Goal: Task Accomplishment & Management: Manage account settings

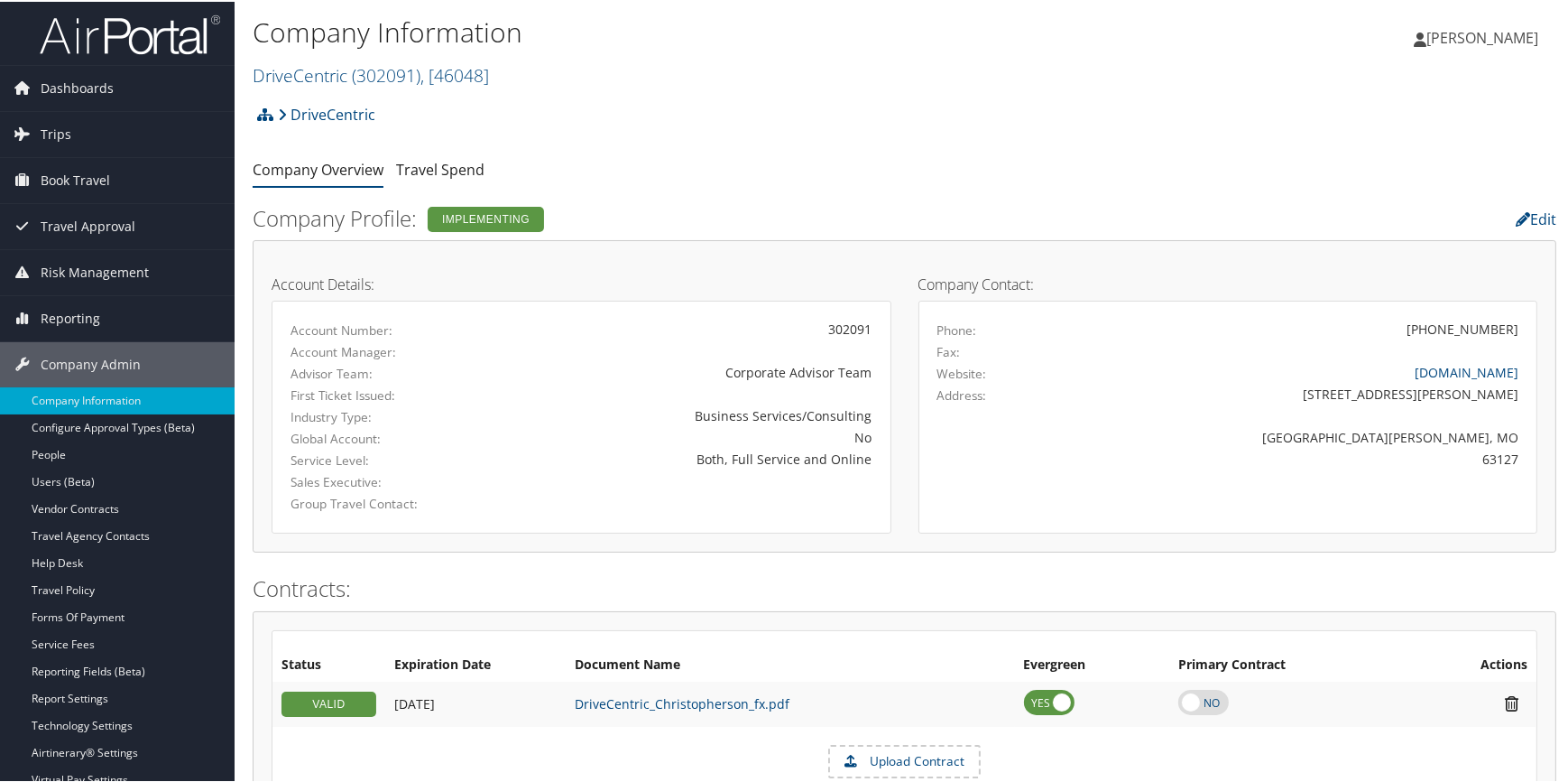
click at [407, 87] on h2 "DriveCentric ( 302091 ) , [ 46048 ]" at bounding box center [687, 73] width 869 height 31
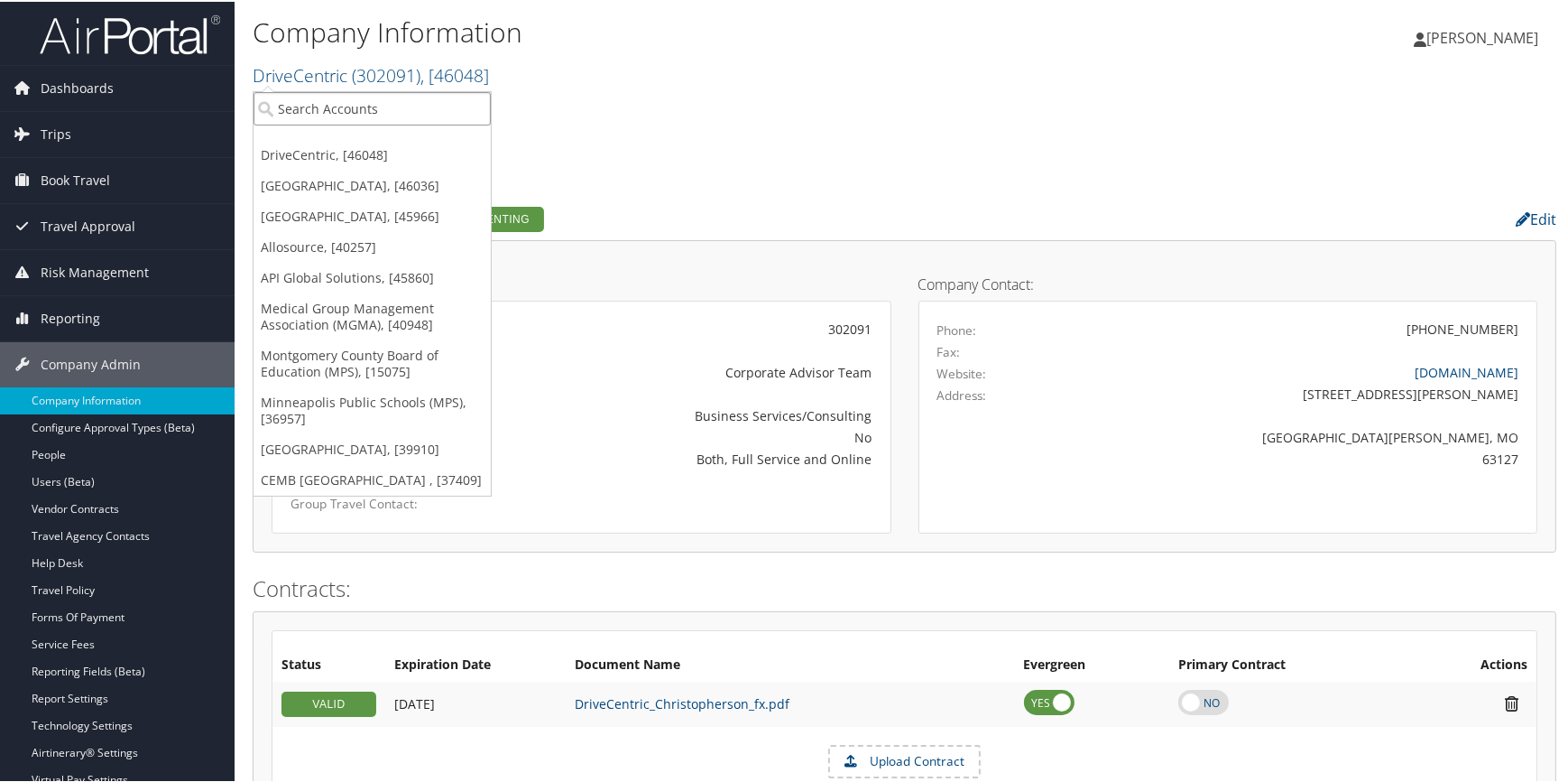
click at [366, 111] on input "search" at bounding box center [373, 107] width 238 height 34
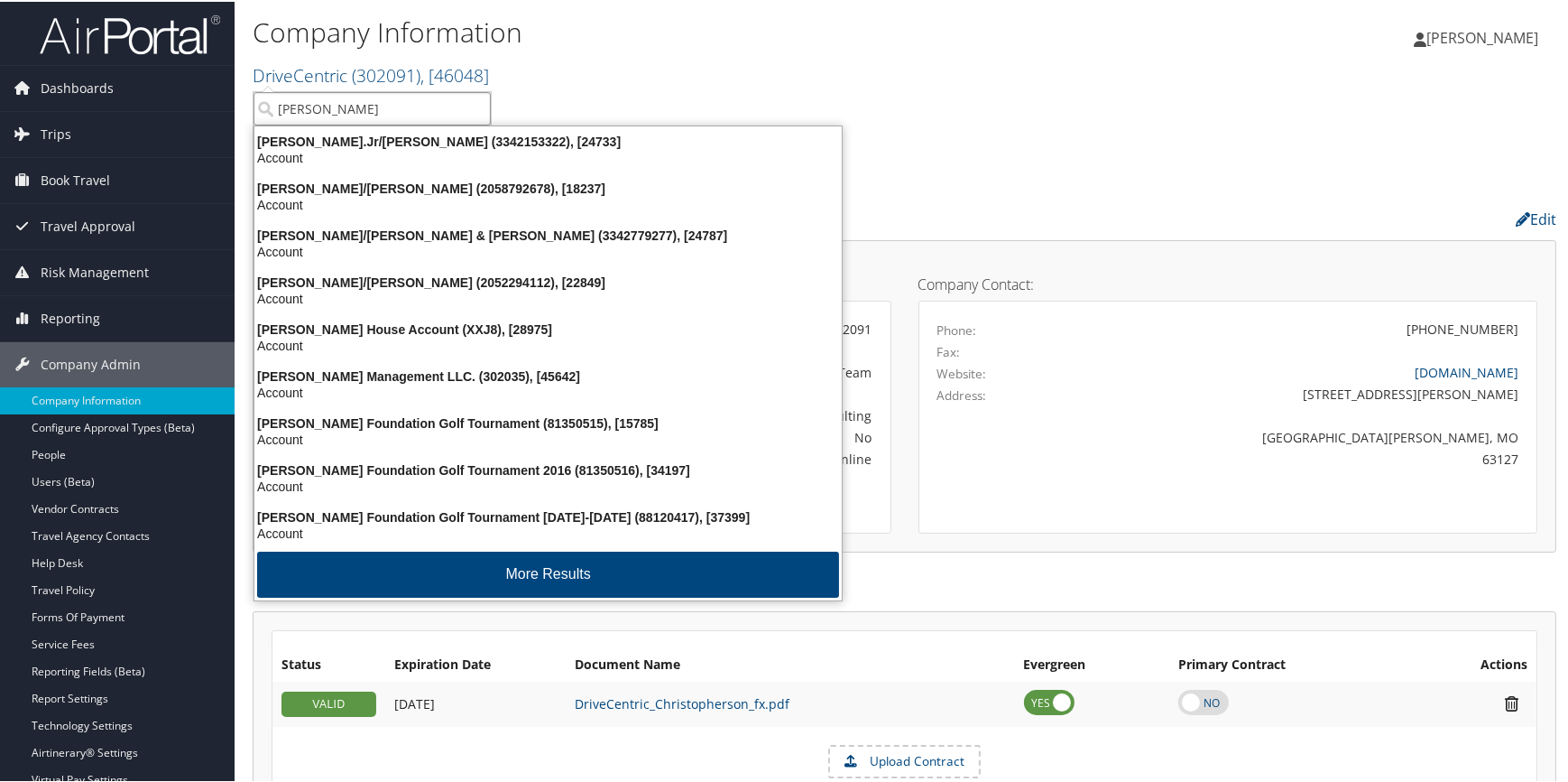
type input "jim n"
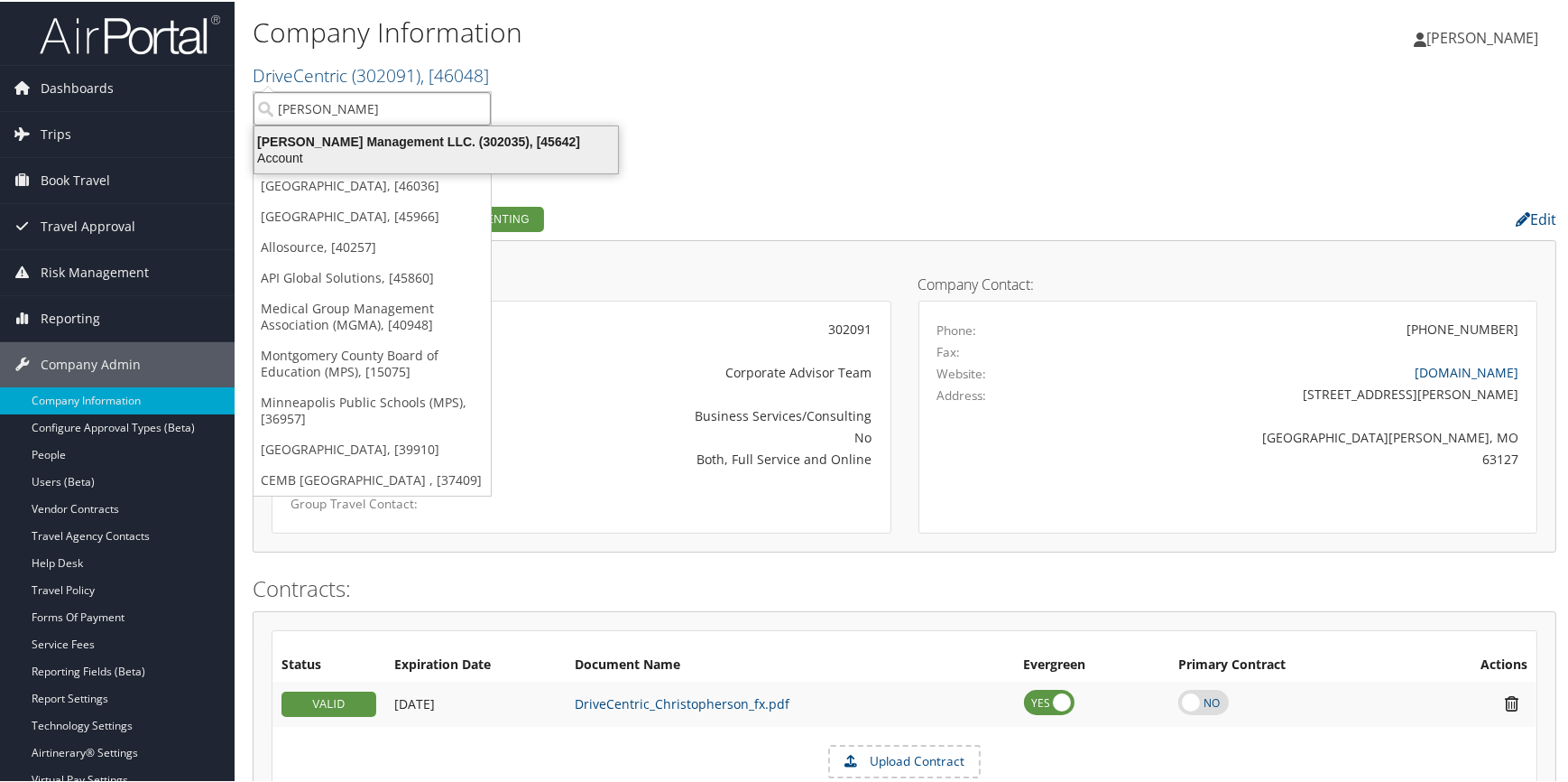
click at [383, 144] on div "Jim N Nicks Management LLC. (302035), [45642]" at bounding box center [436, 140] width 385 height 16
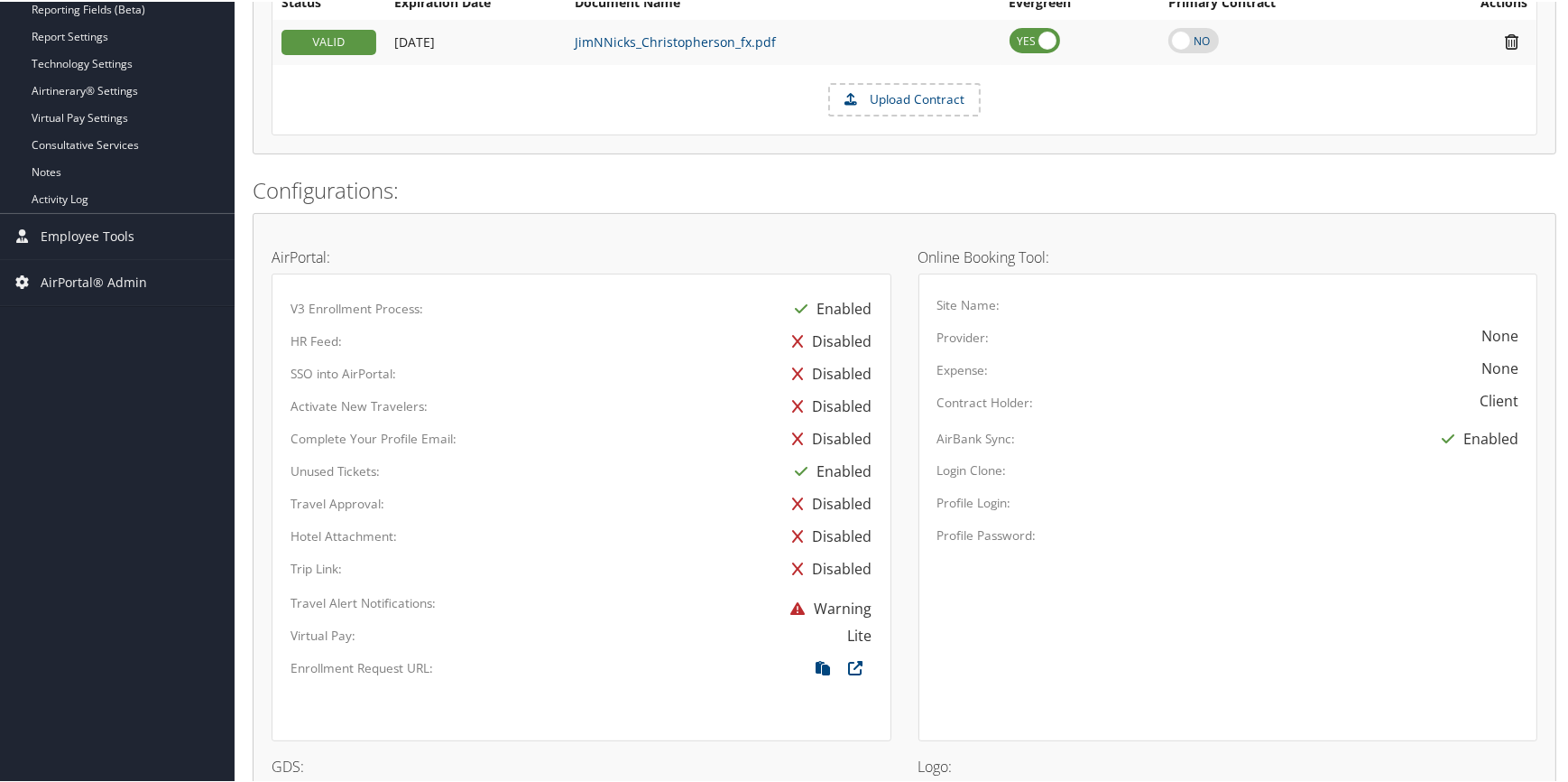
scroll to position [738, 0]
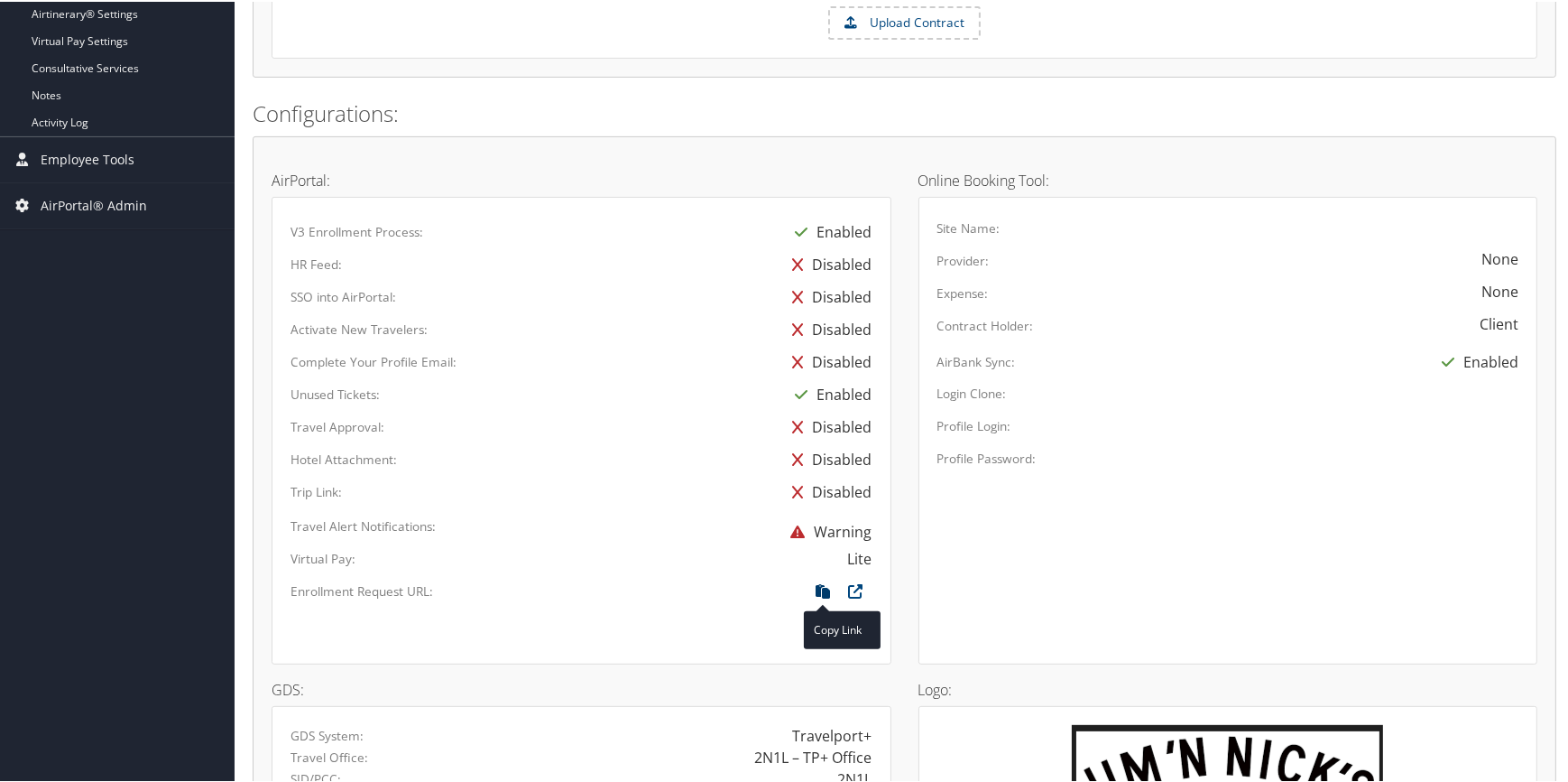
click at [813, 588] on icon at bounding box center [824, 594] width 33 height 24
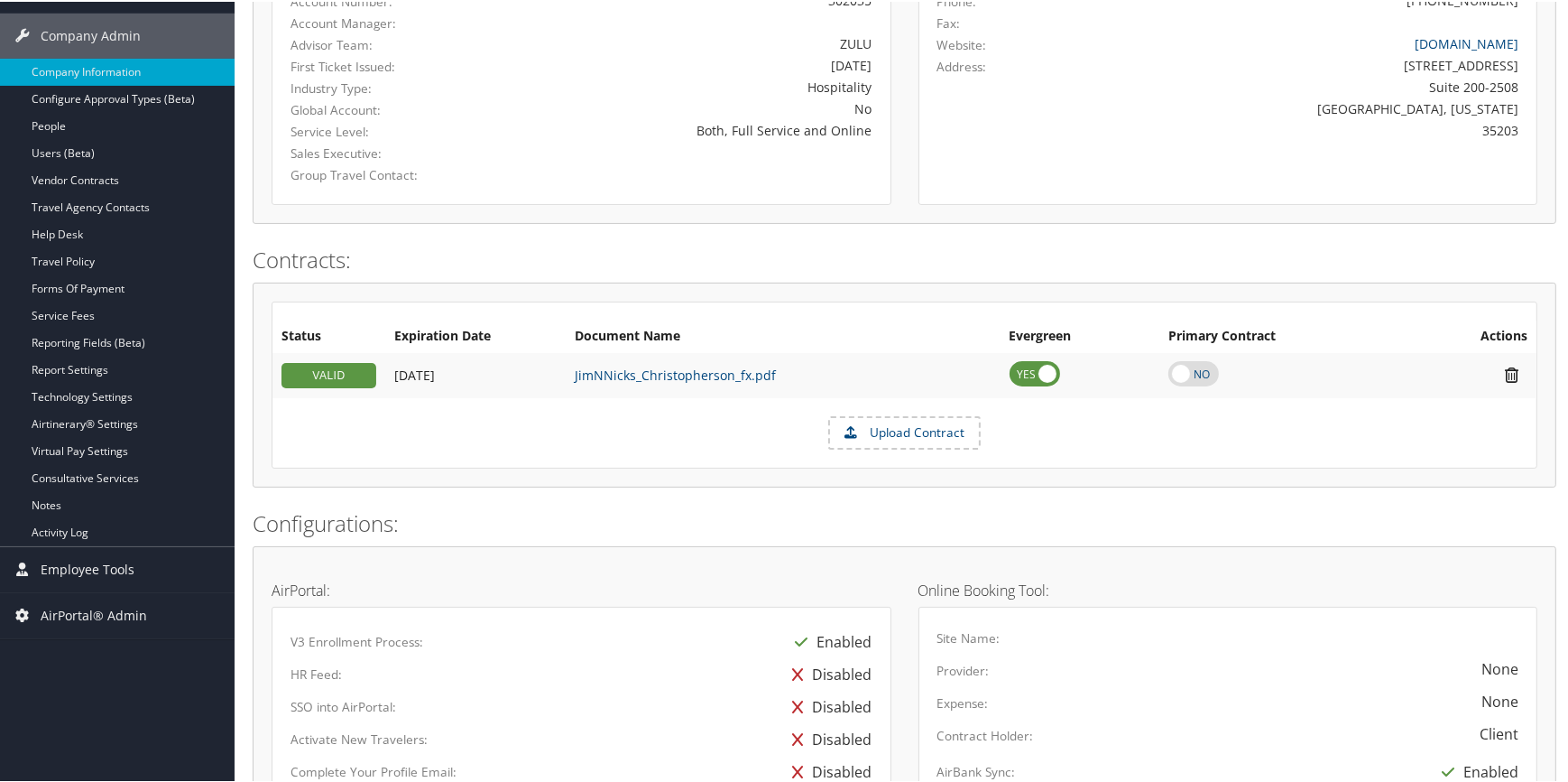
scroll to position [327, 0]
click at [63, 181] on link "Vendor Contracts" at bounding box center [117, 180] width 235 height 27
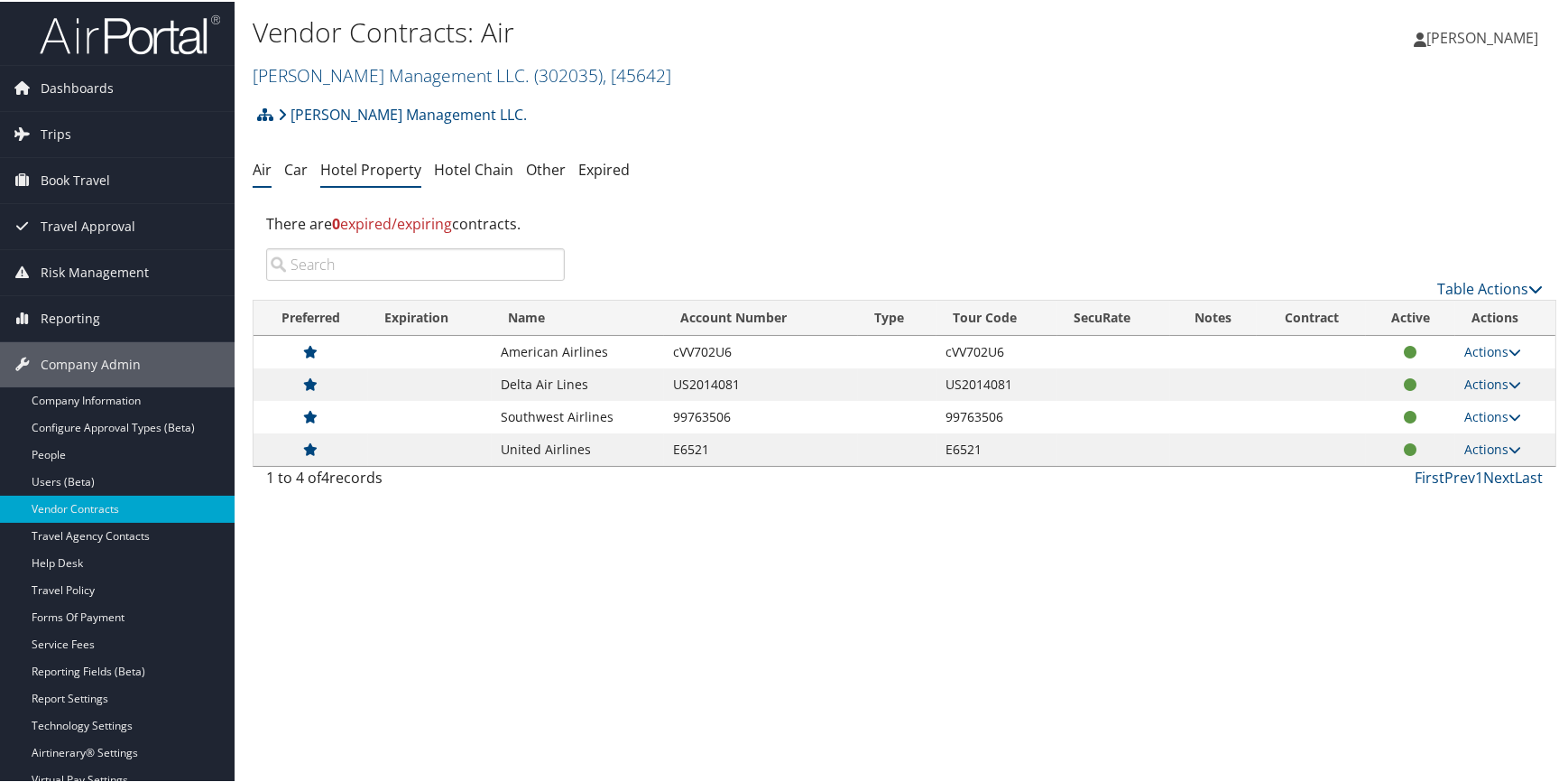
click at [387, 171] on link "Hotel Property" at bounding box center [370, 168] width 101 height 20
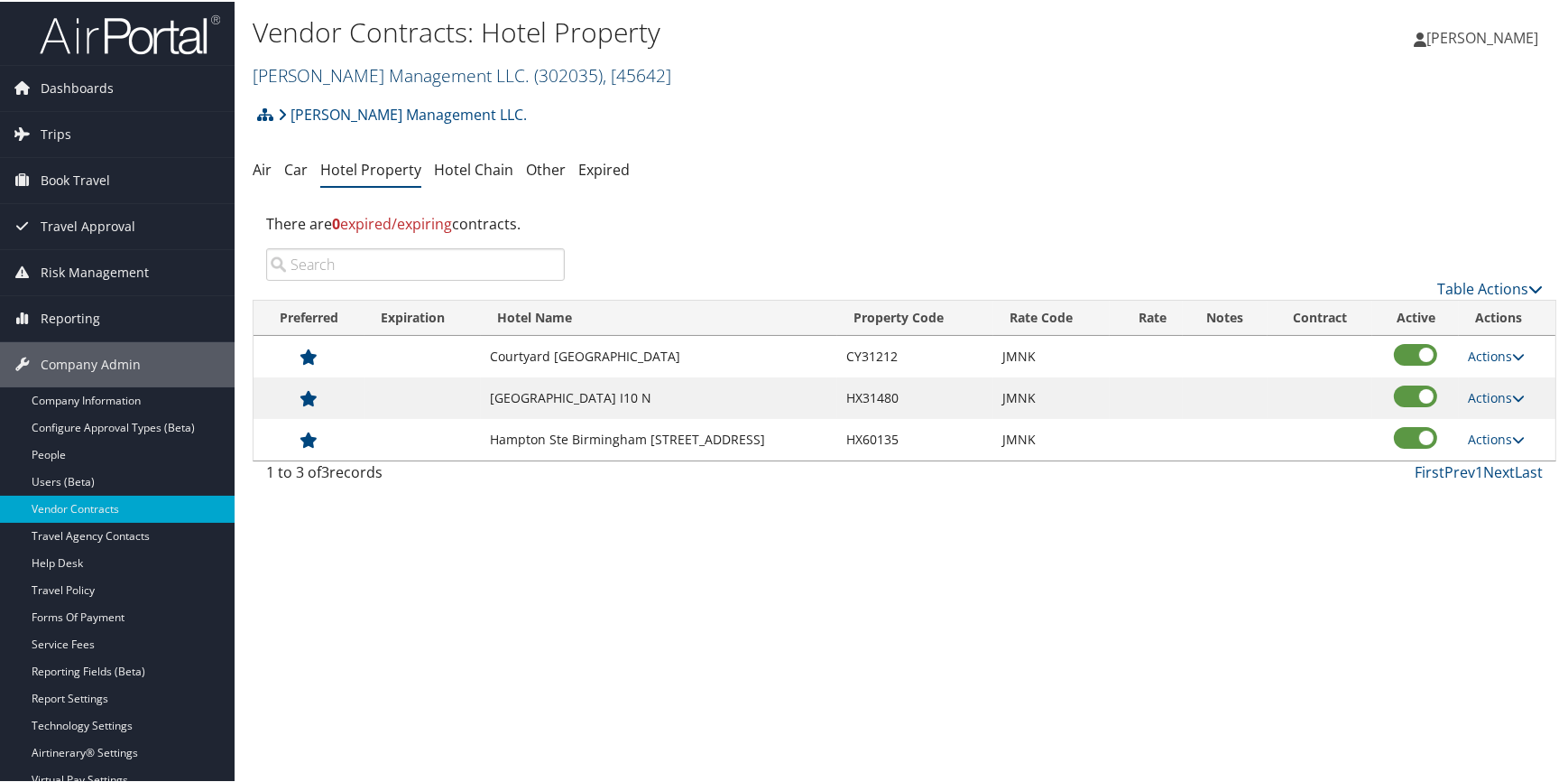
click at [445, 74] on link "Jim N Nicks Management LLC. ( 302035 ) , [ 45642 ]" at bounding box center [463, 73] width 419 height 24
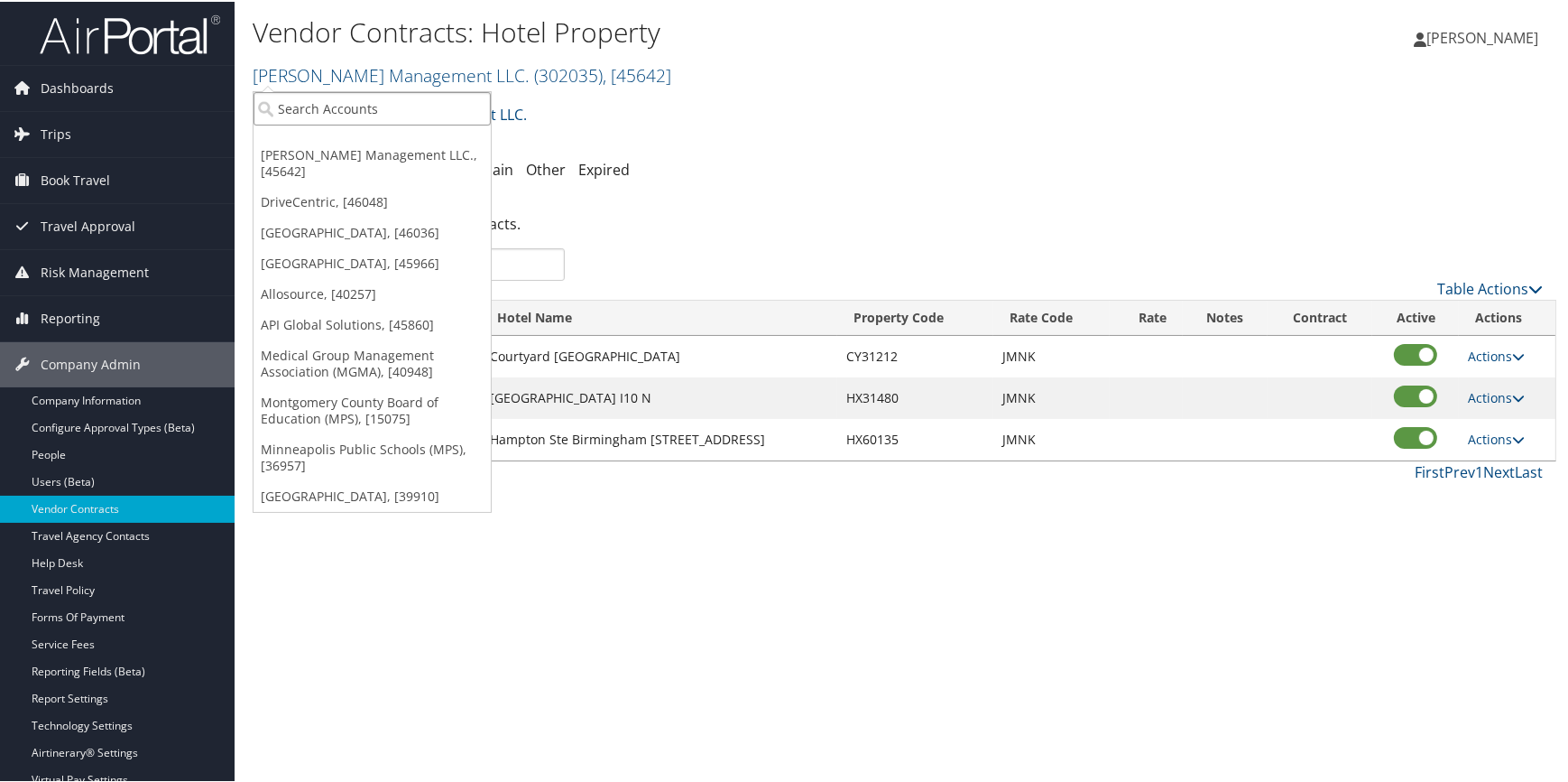
click at [436, 102] on input "search" at bounding box center [373, 107] width 238 height 34
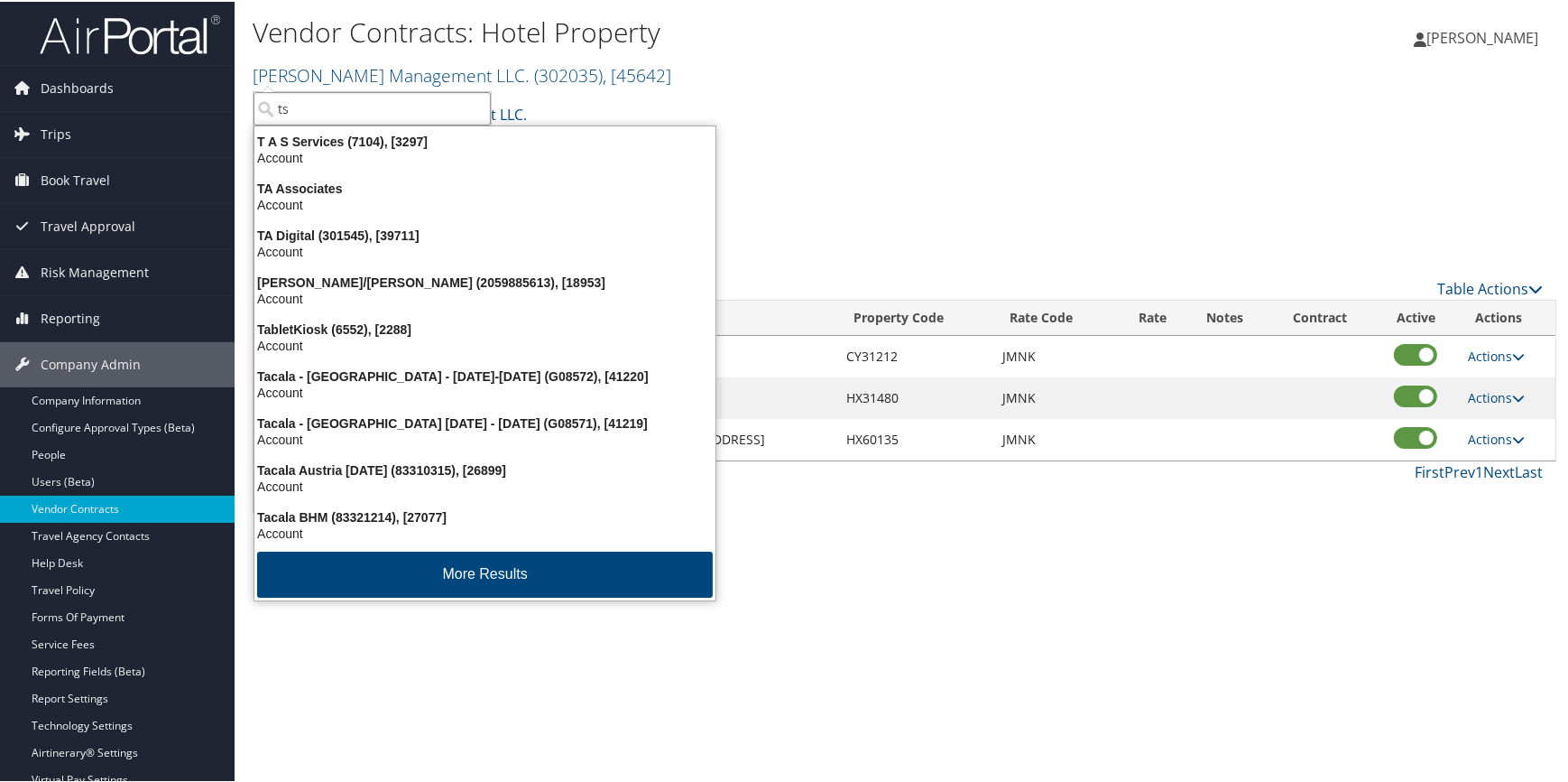
type input "t"
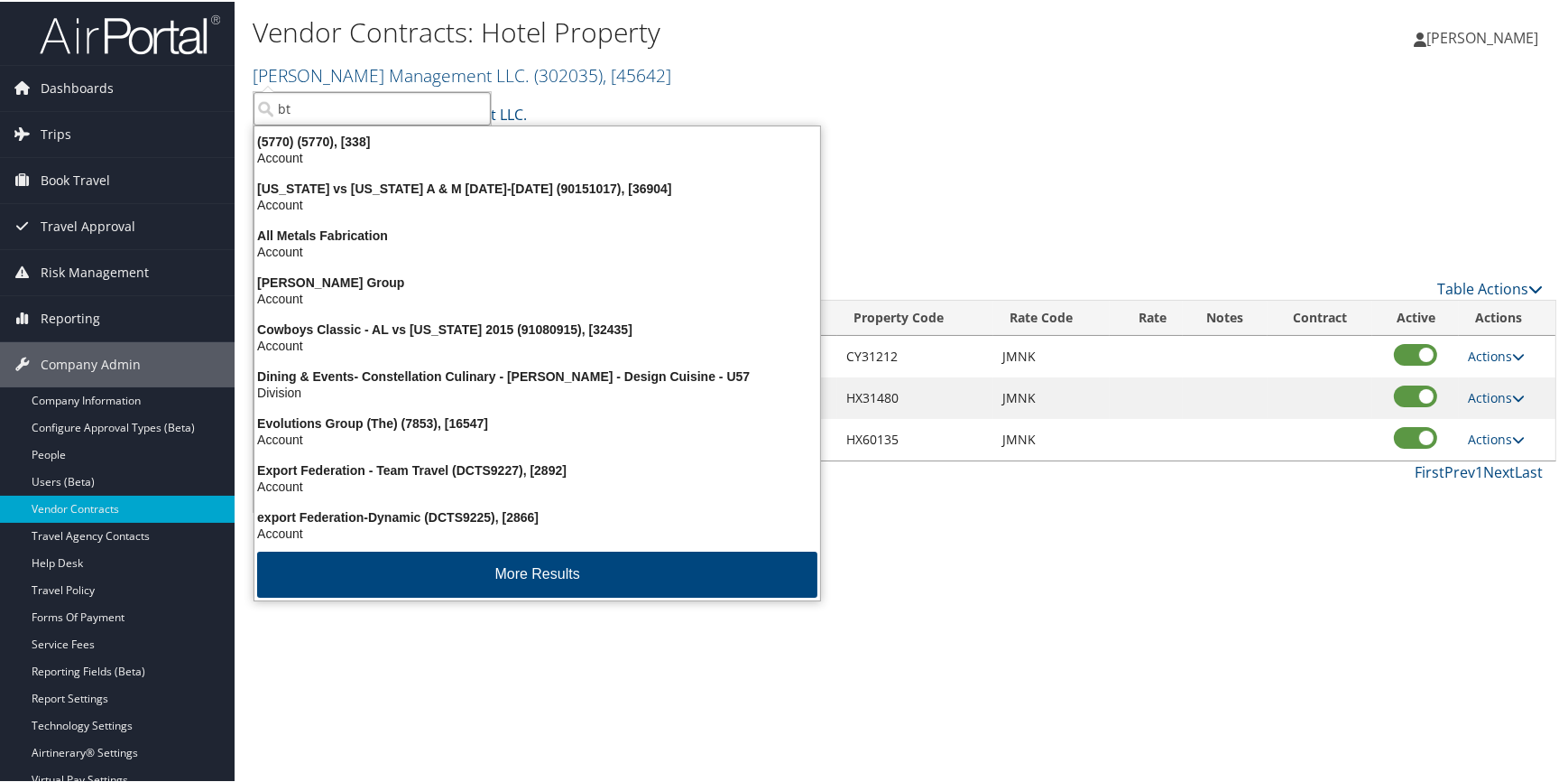
type input "bts"
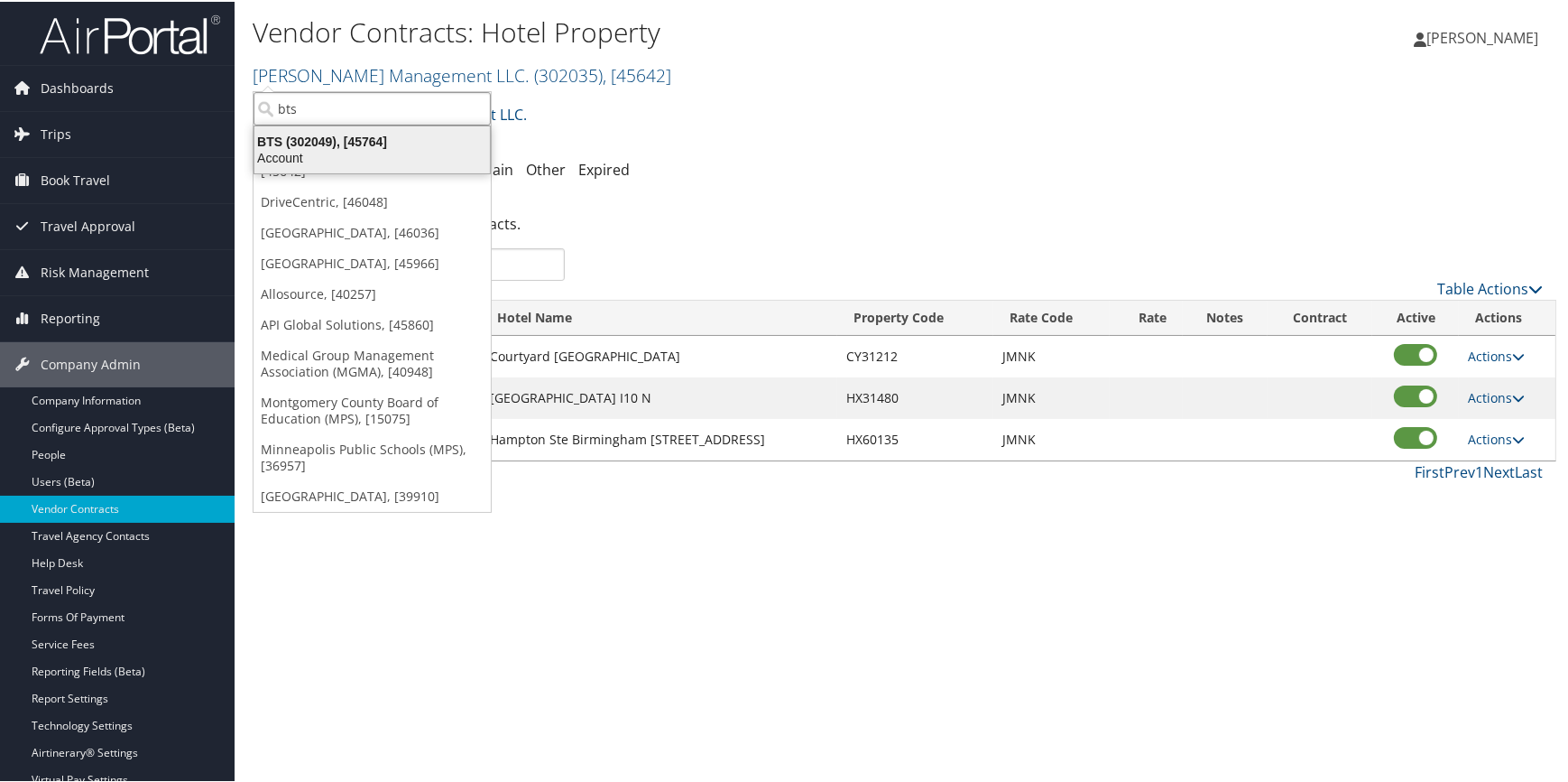
click at [356, 140] on div "BTS (302049), [45764]" at bounding box center [373, 140] width 258 height 16
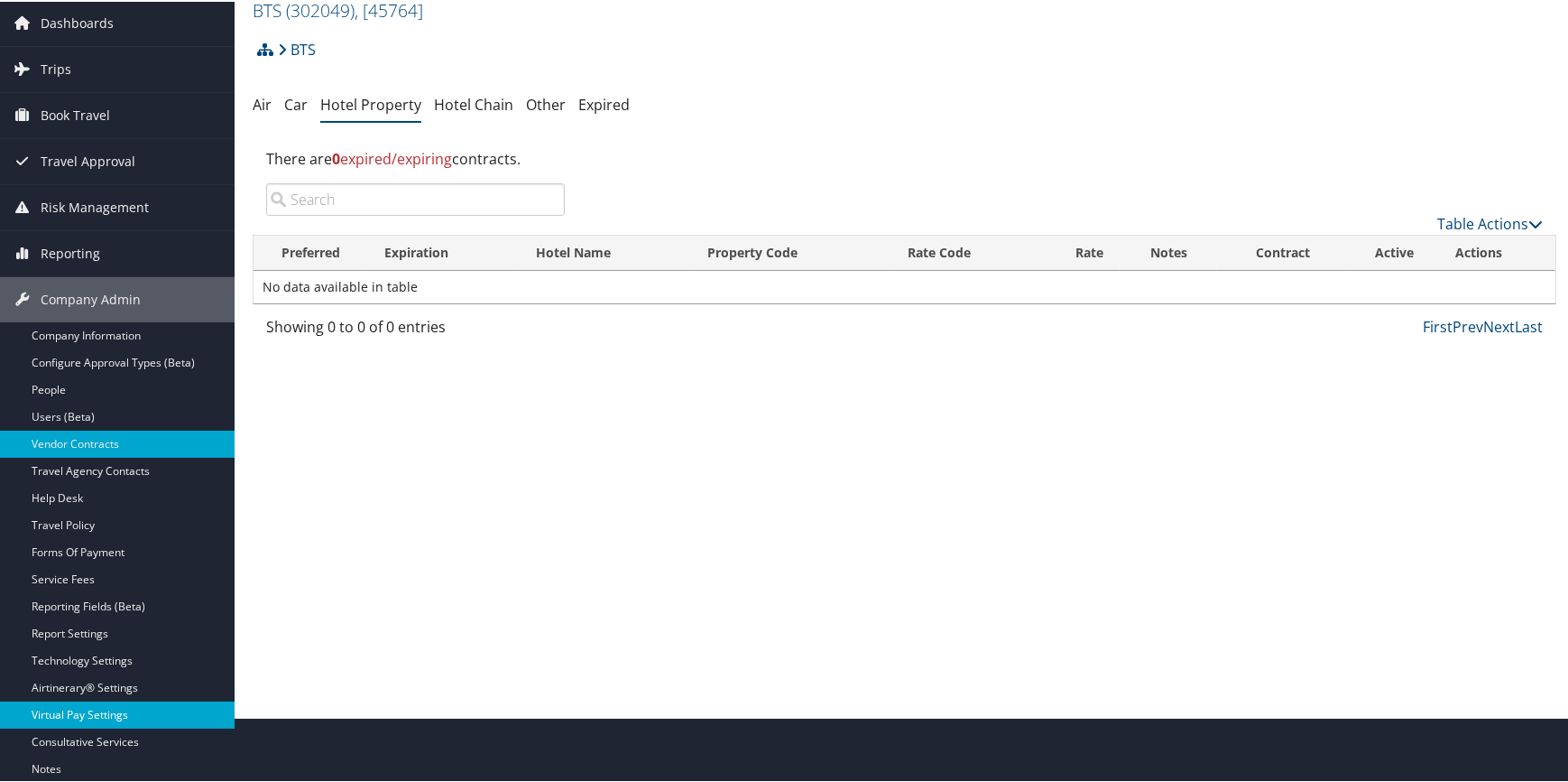
scroll to position [163, 0]
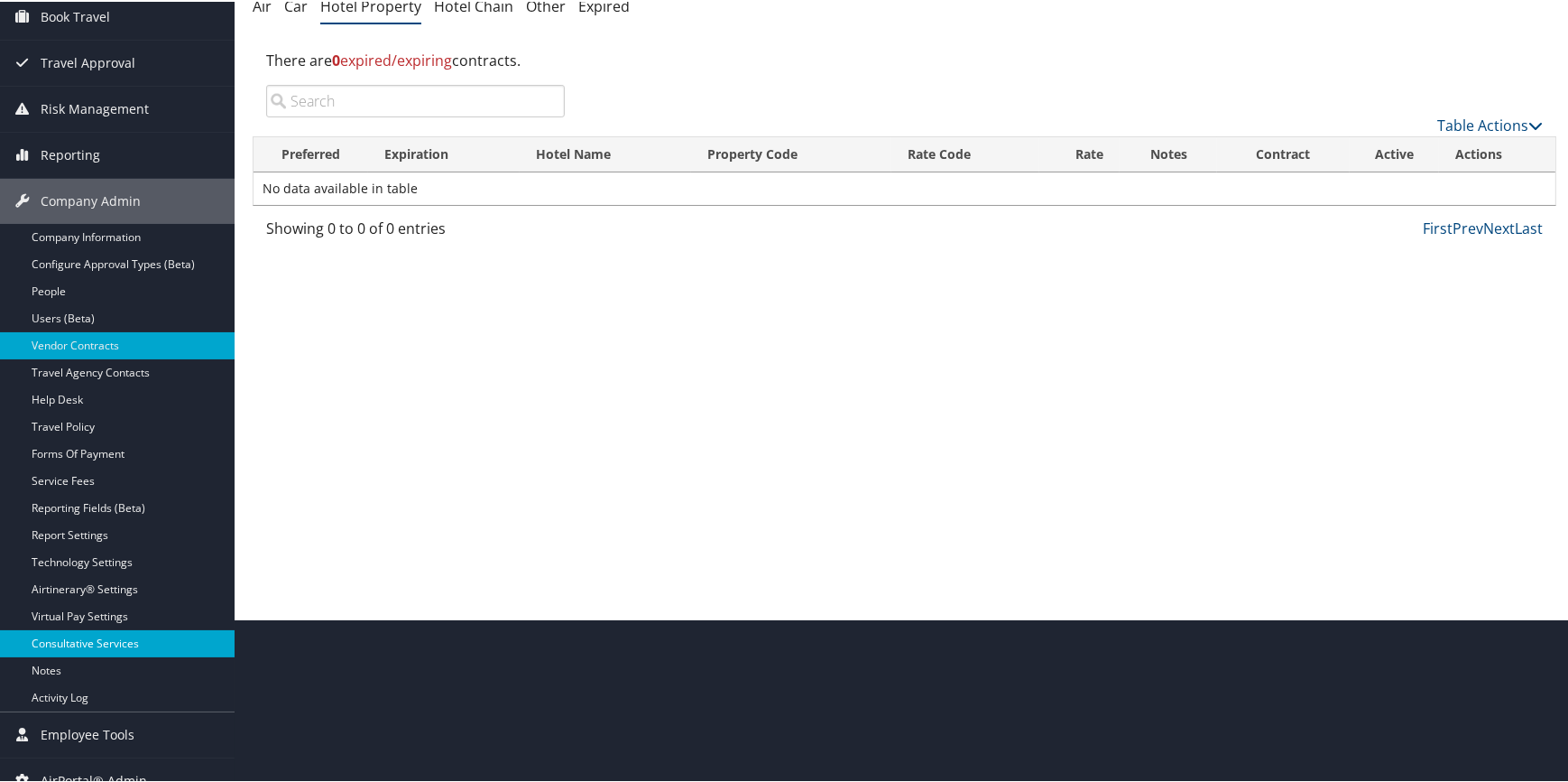
click at [116, 640] on link "Consultative Services" at bounding box center [117, 642] width 235 height 27
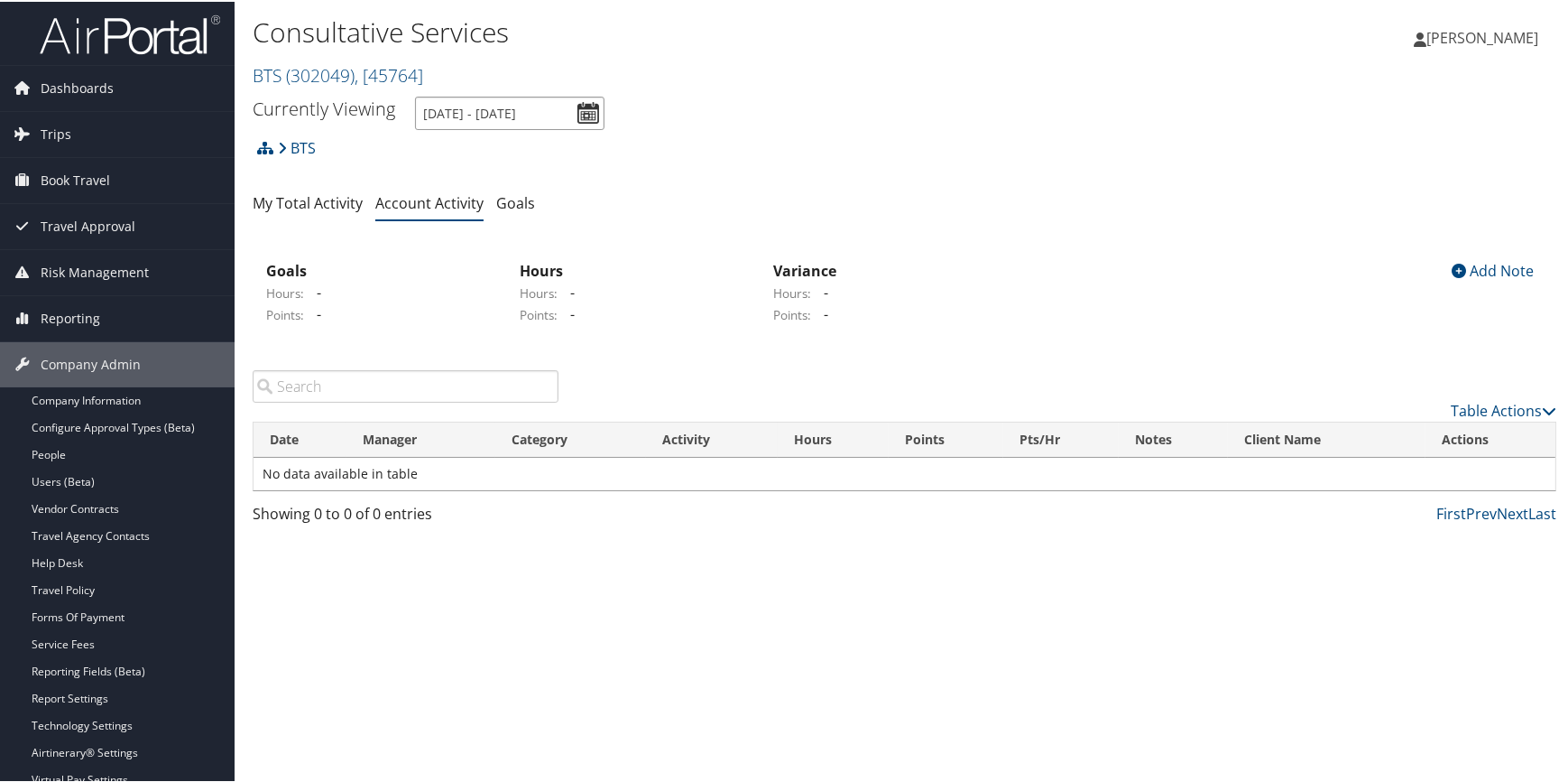
click at [587, 111] on input "[DATE] - [DATE]" at bounding box center [510, 111] width 190 height 34
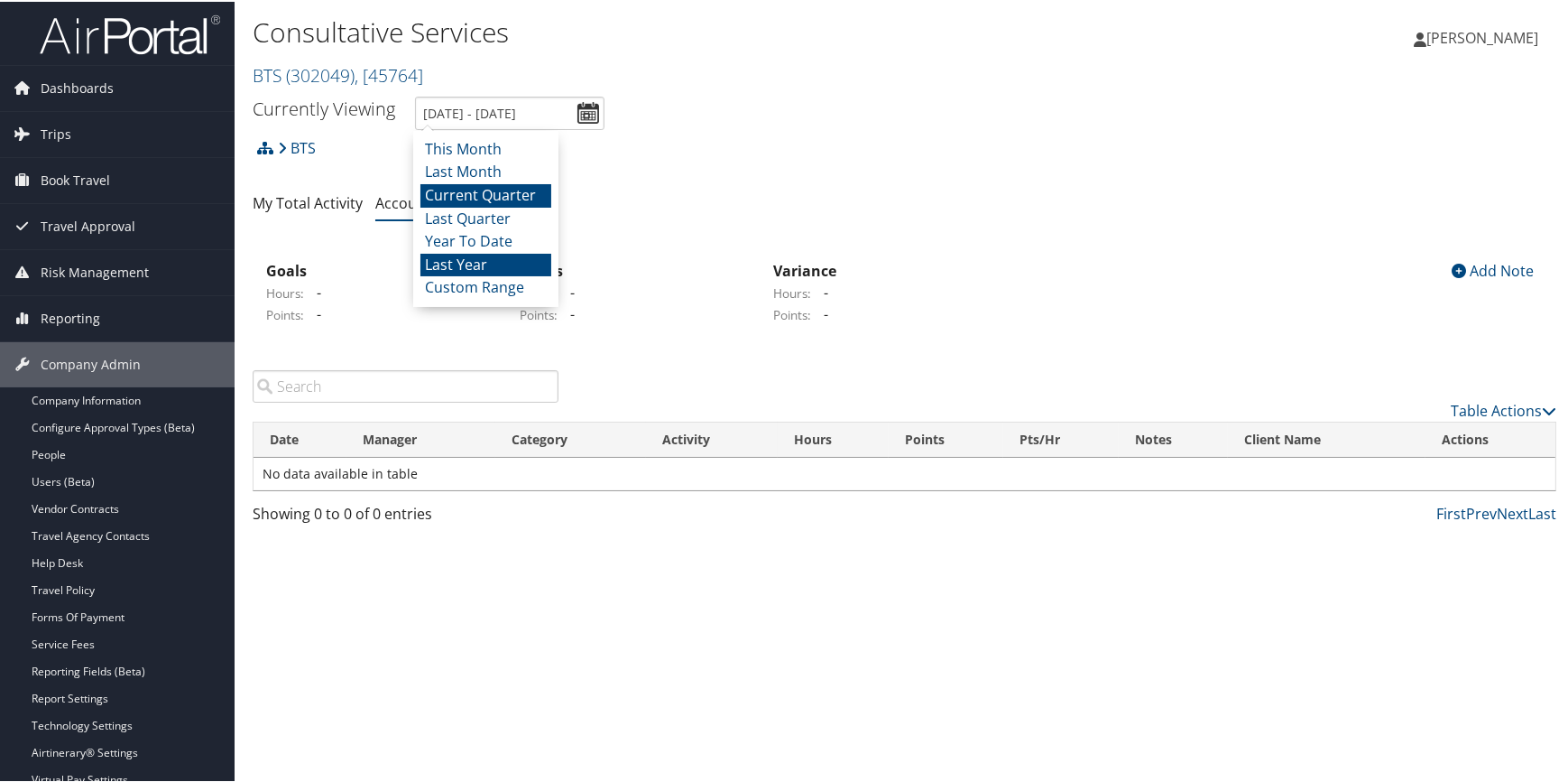
click at [490, 258] on li "Last Year" at bounding box center [486, 264] width 131 height 24
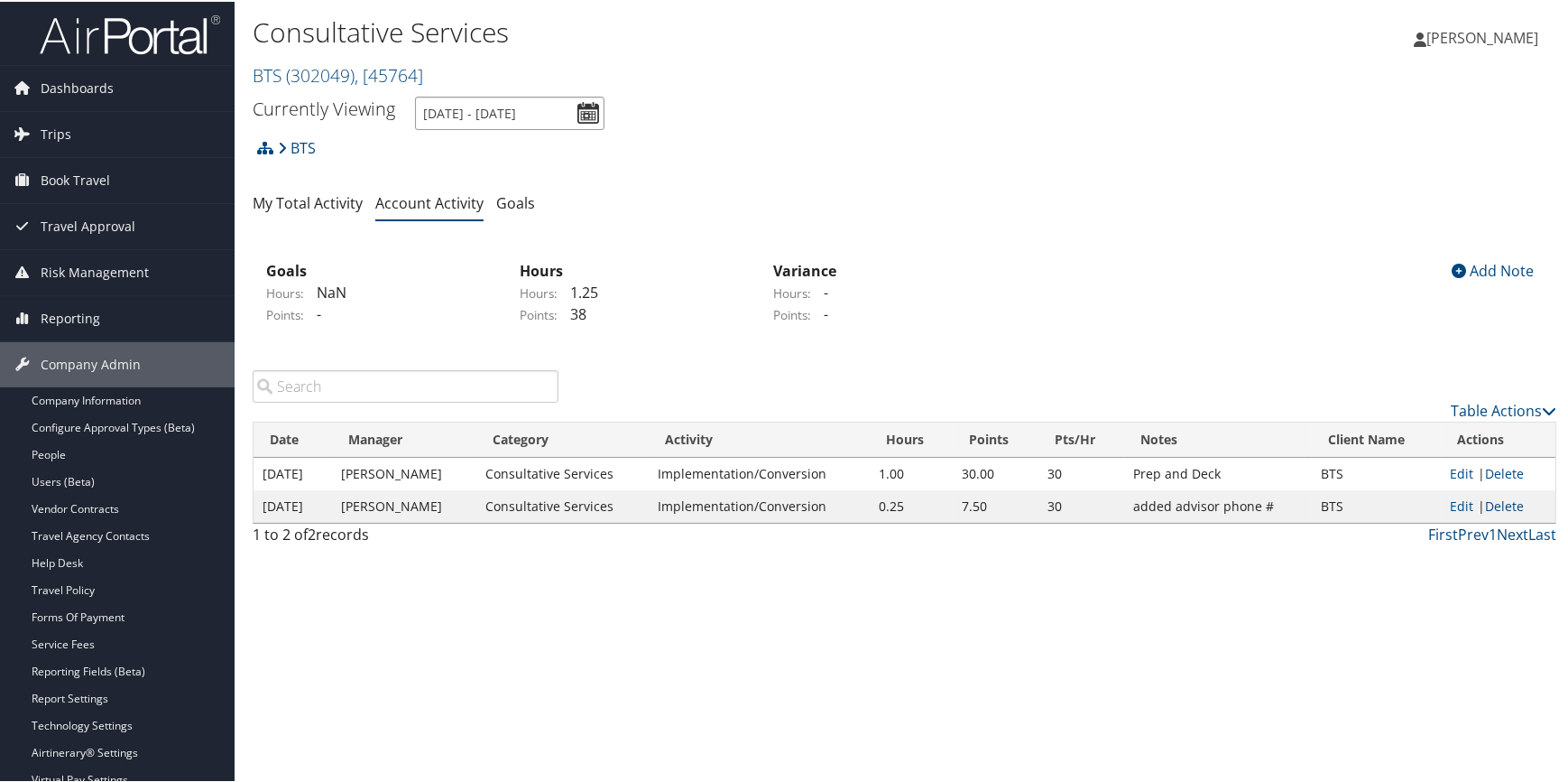
click at [592, 120] on input "1/1/2024 - 12/31/2024" at bounding box center [510, 111] width 190 height 34
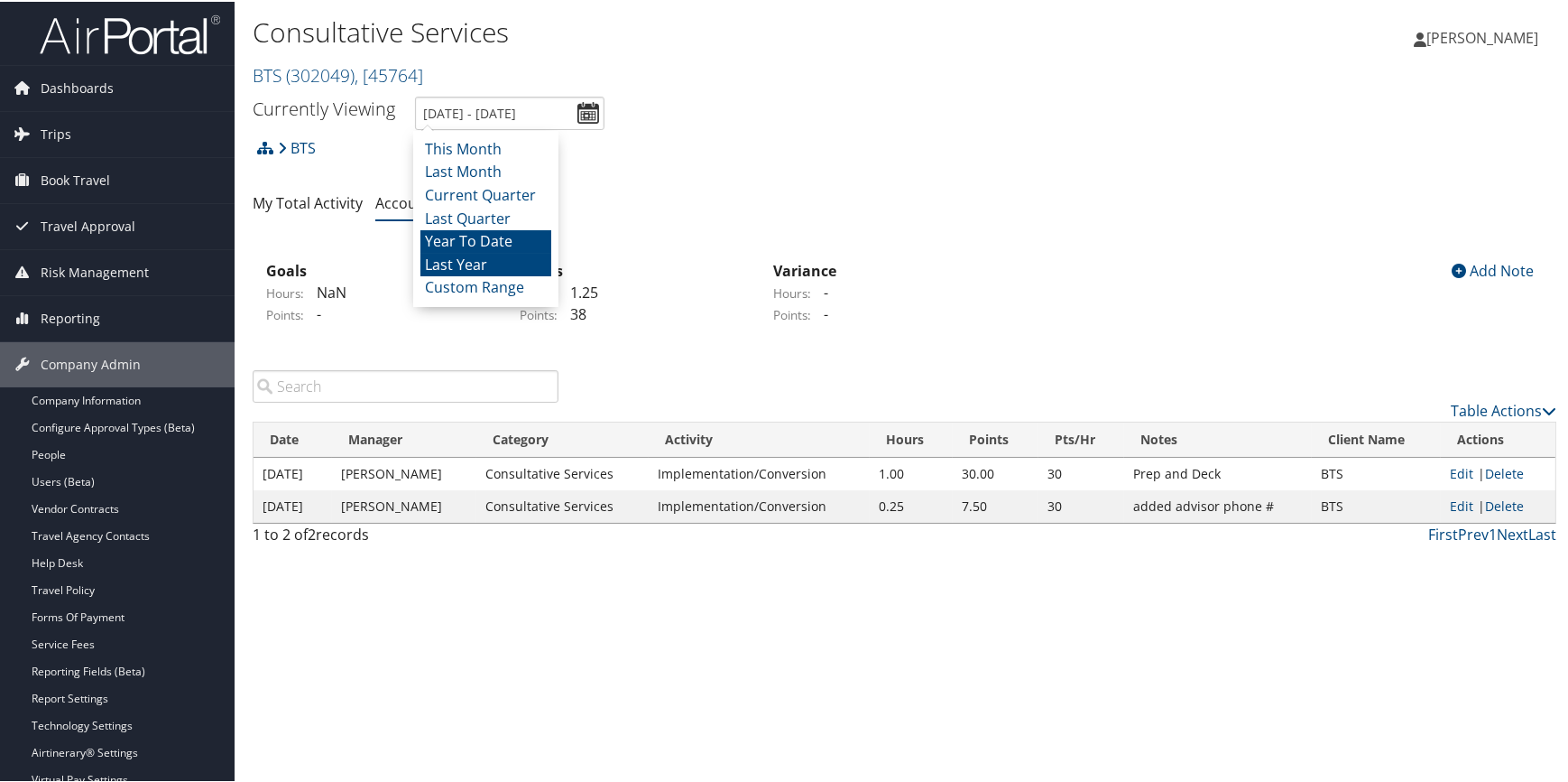
click at [516, 235] on li "Year To Date" at bounding box center [486, 240] width 131 height 24
type input "1/1/2025 - 9/10/2025"
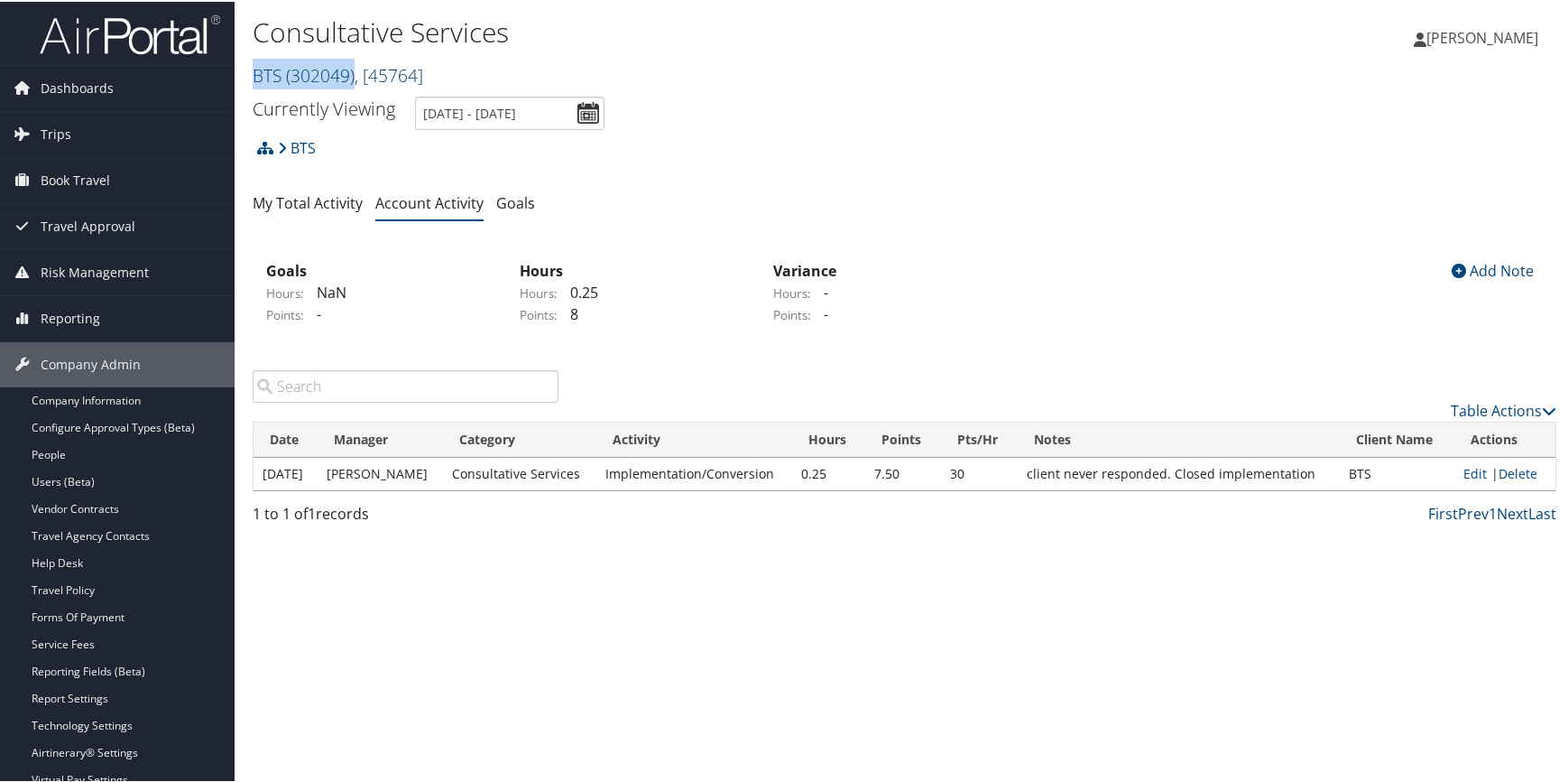
drag, startPoint x: 255, startPoint y: 68, endPoint x: 354, endPoint y: 78, distance: 99.5
click at [354, 78] on link "BTS ( 302049 ) , [ 45764 ]" at bounding box center [338, 73] width 170 height 24
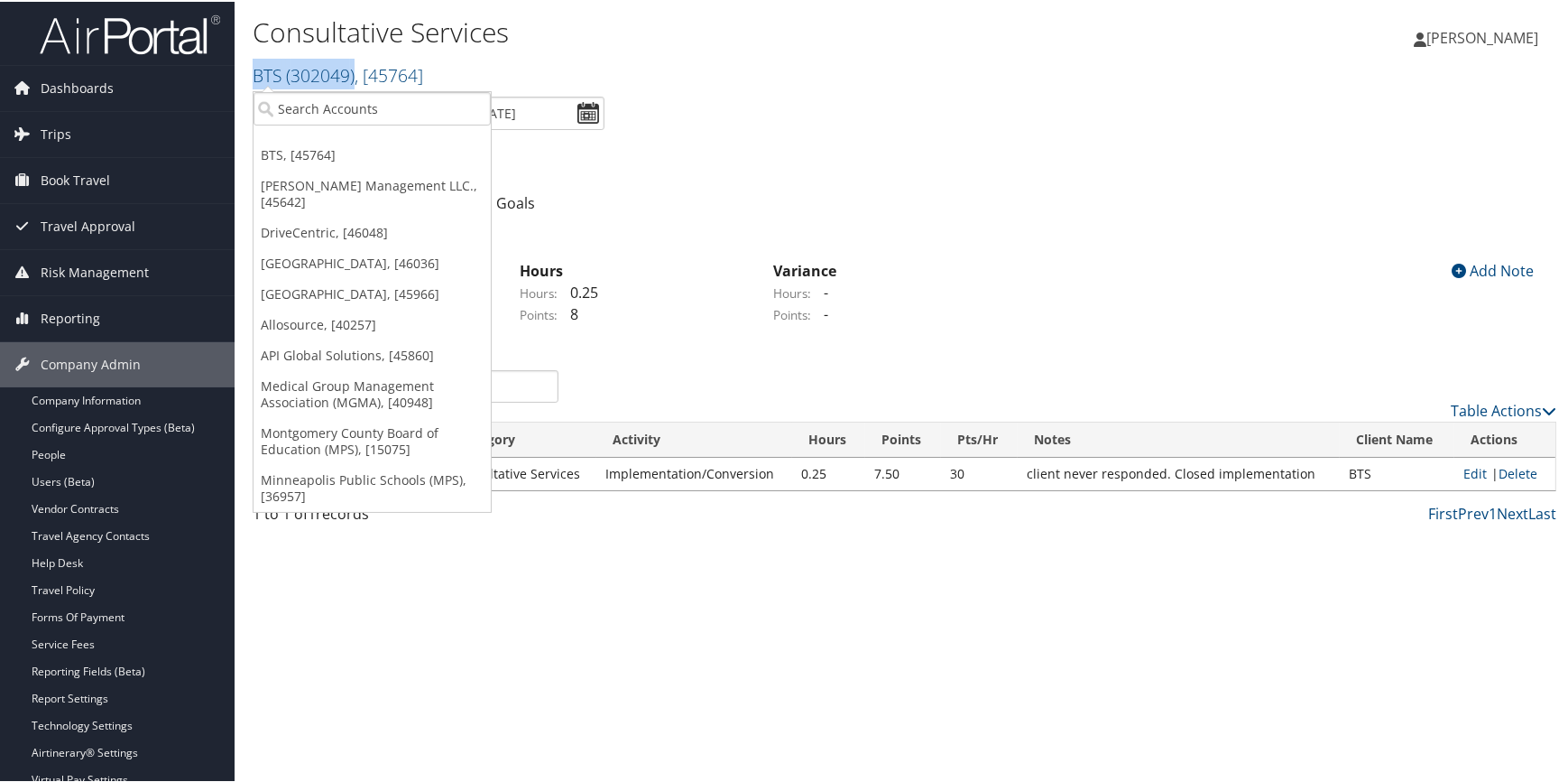
copy link "BTS ( 302049 )"
click at [355, 110] on input "search" at bounding box center [373, 107] width 238 height 34
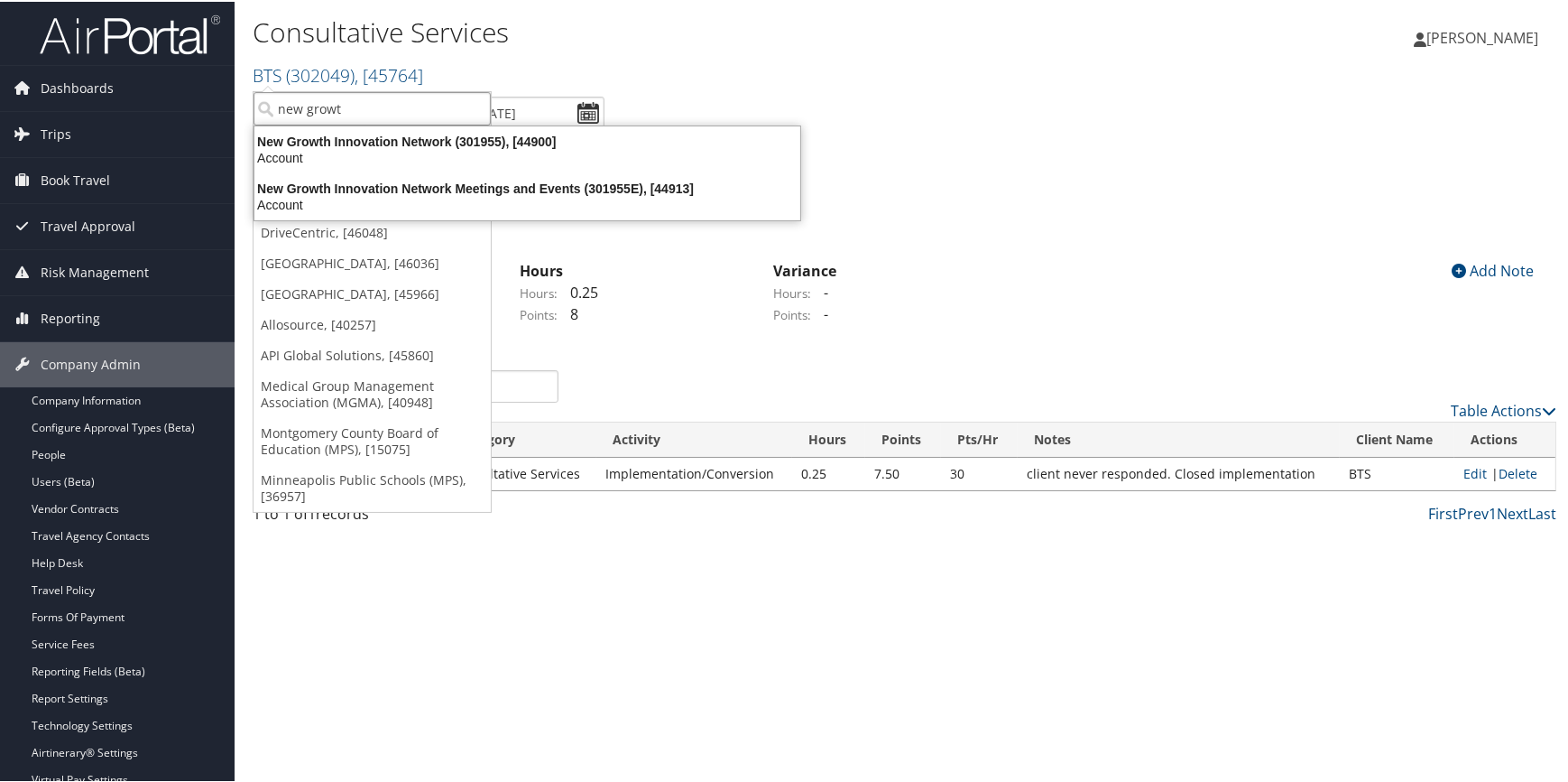
type input "new growth"
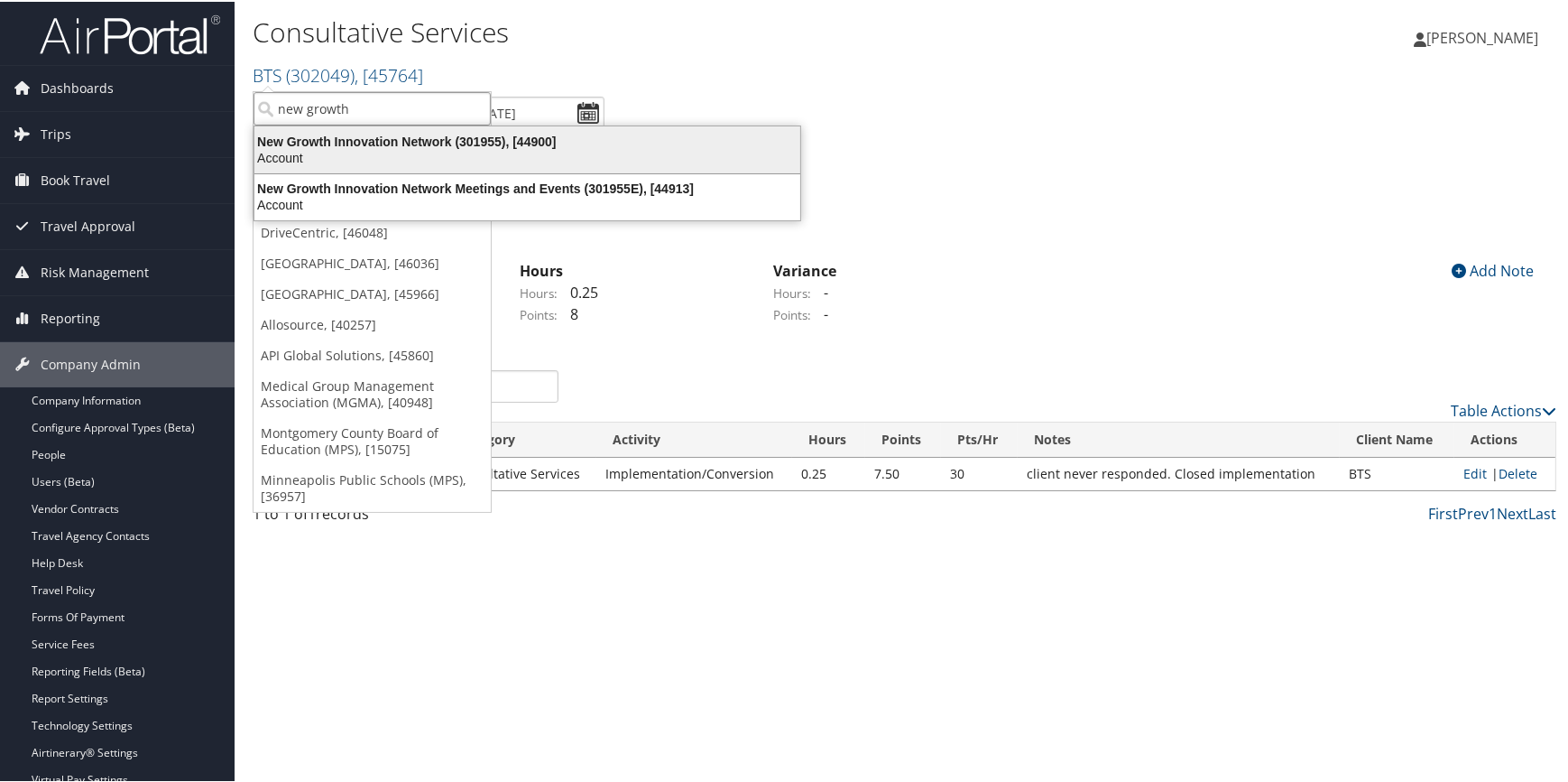
click at [344, 135] on div "New Growth Innovation Network (301955), [44900]" at bounding box center [528, 140] width 568 height 16
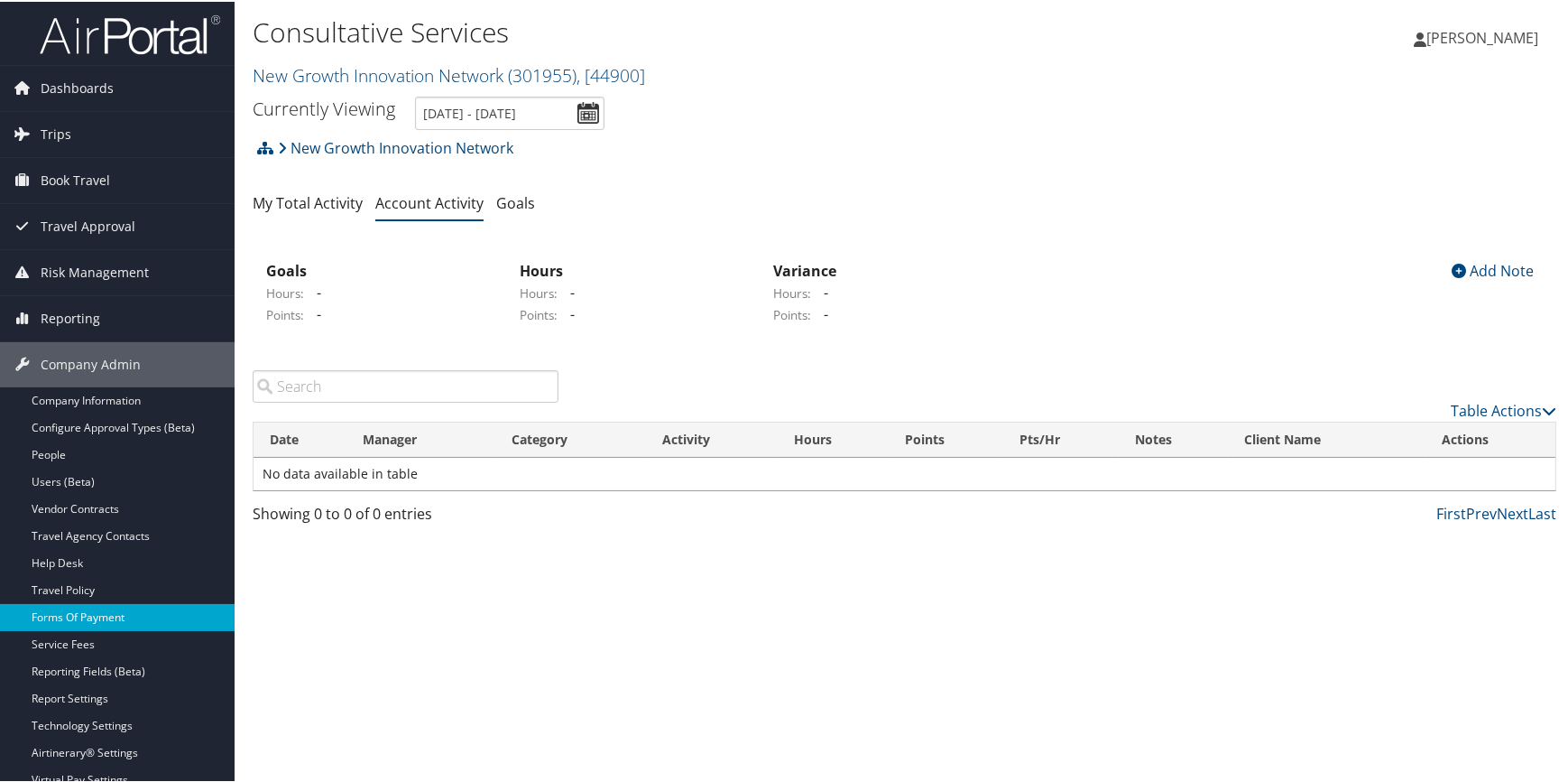
click at [98, 607] on link "Forms Of Payment" at bounding box center [117, 616] width 235 height 27
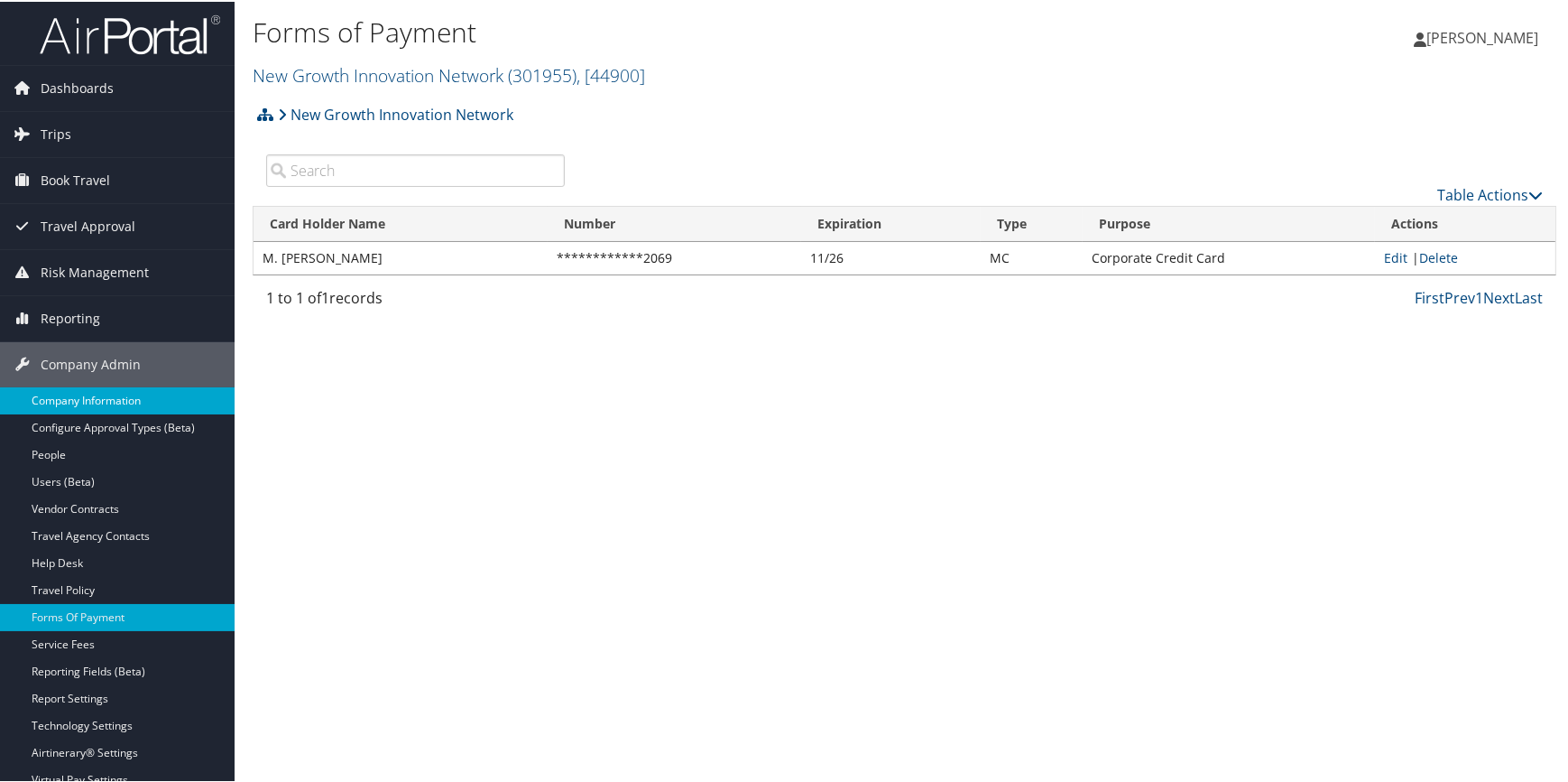
click at [138, 401] on link "Company Information" at bounding box center [117, 399] width 235 height 27
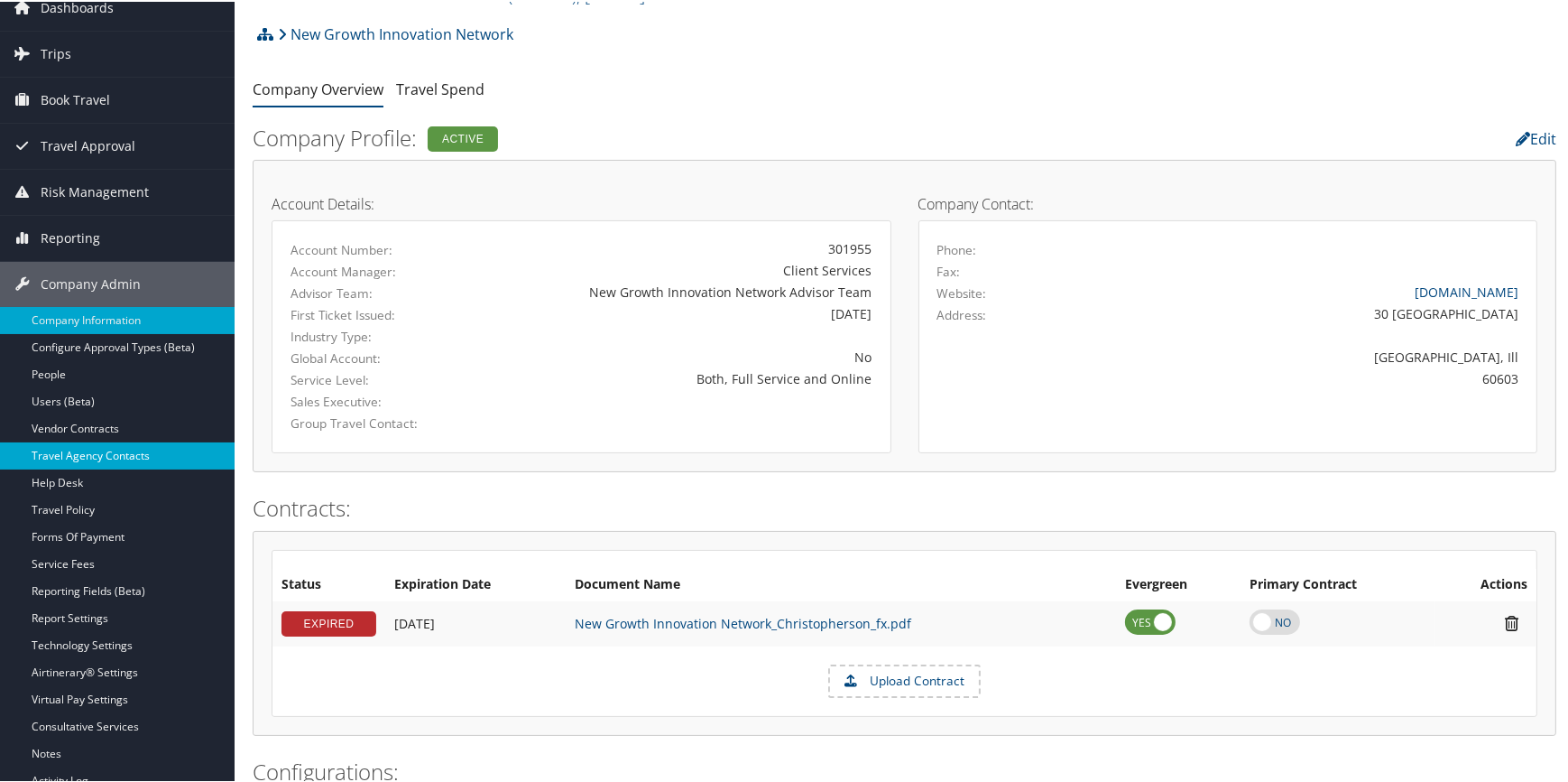
scroll to position [327, 0]
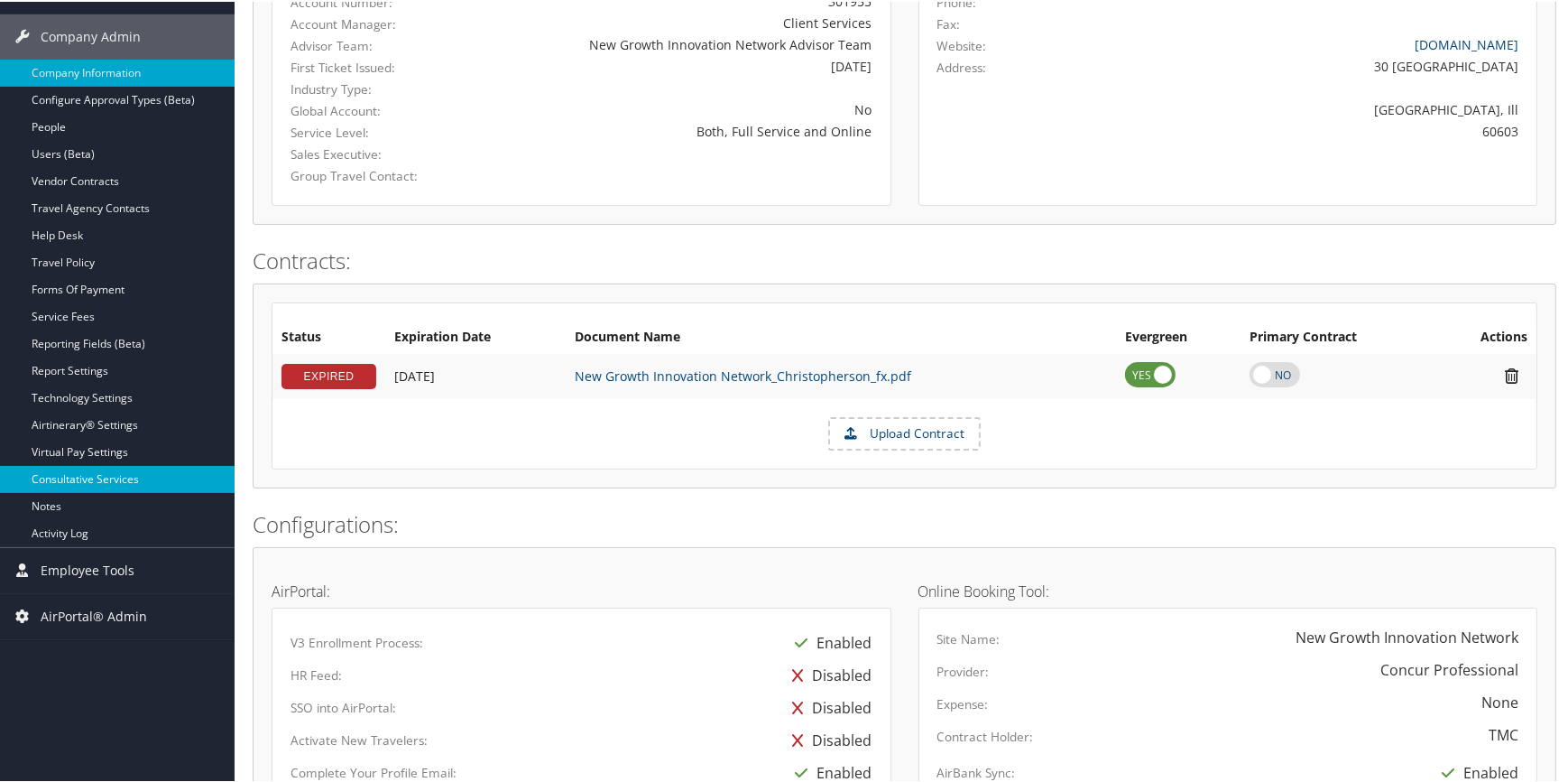
click at [127, 475] on link "Consultative Services" at bounding box center [117, 477] width 235 height 27
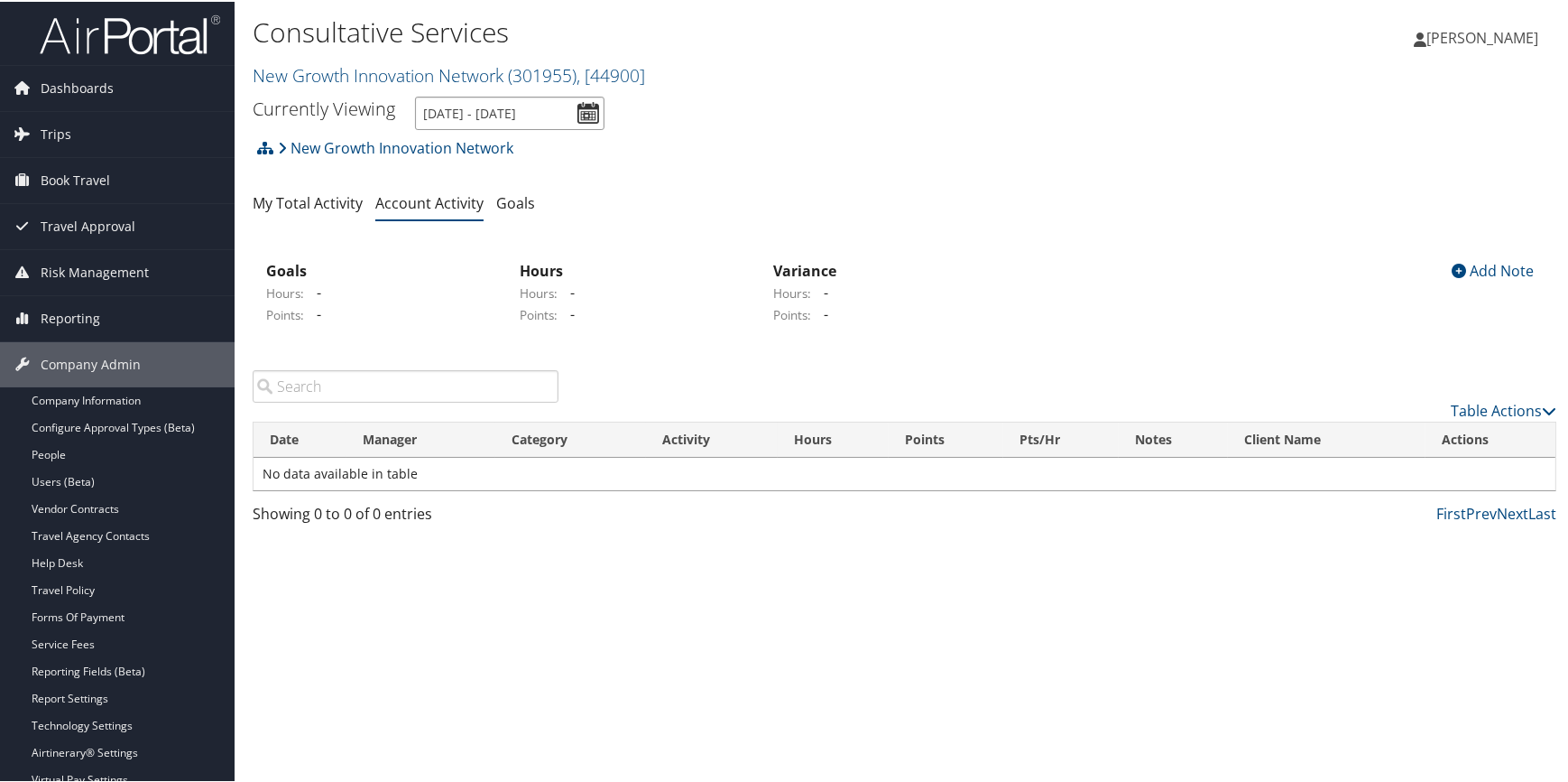
click at [589, 112] on input "[DATE] - [DATE]" at bounding box center [510, 111] width 190 height 34
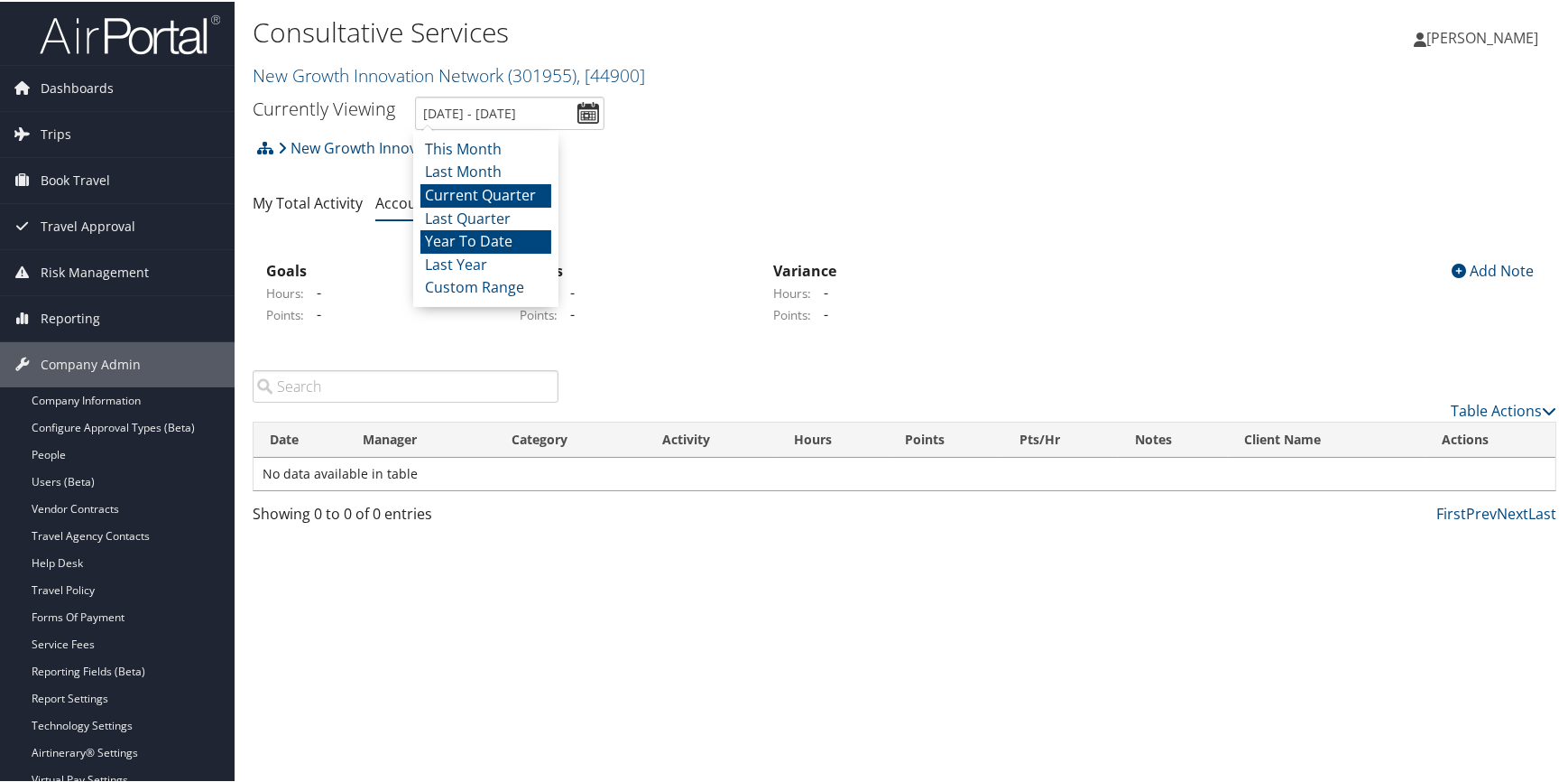
click at [519, 235] on li "Year To Date" at bounding box center [486, 240] width 131 height 24
type input "[DATE] - [DATE]"
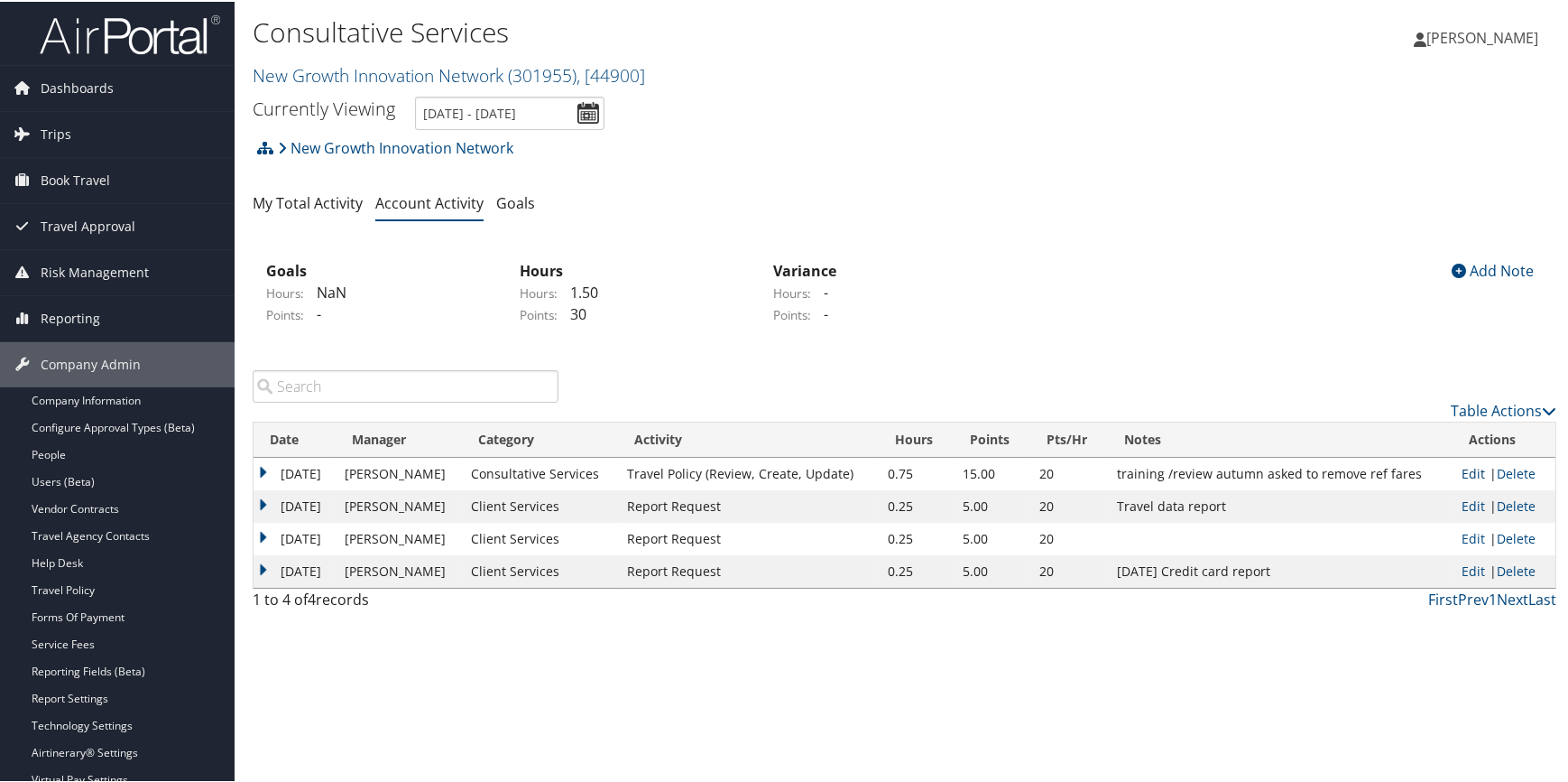
click at [1466, 469] on link "Edit" at bounding box center [1474, 471] width 24 height 17
select select "2"
select select "252-1"
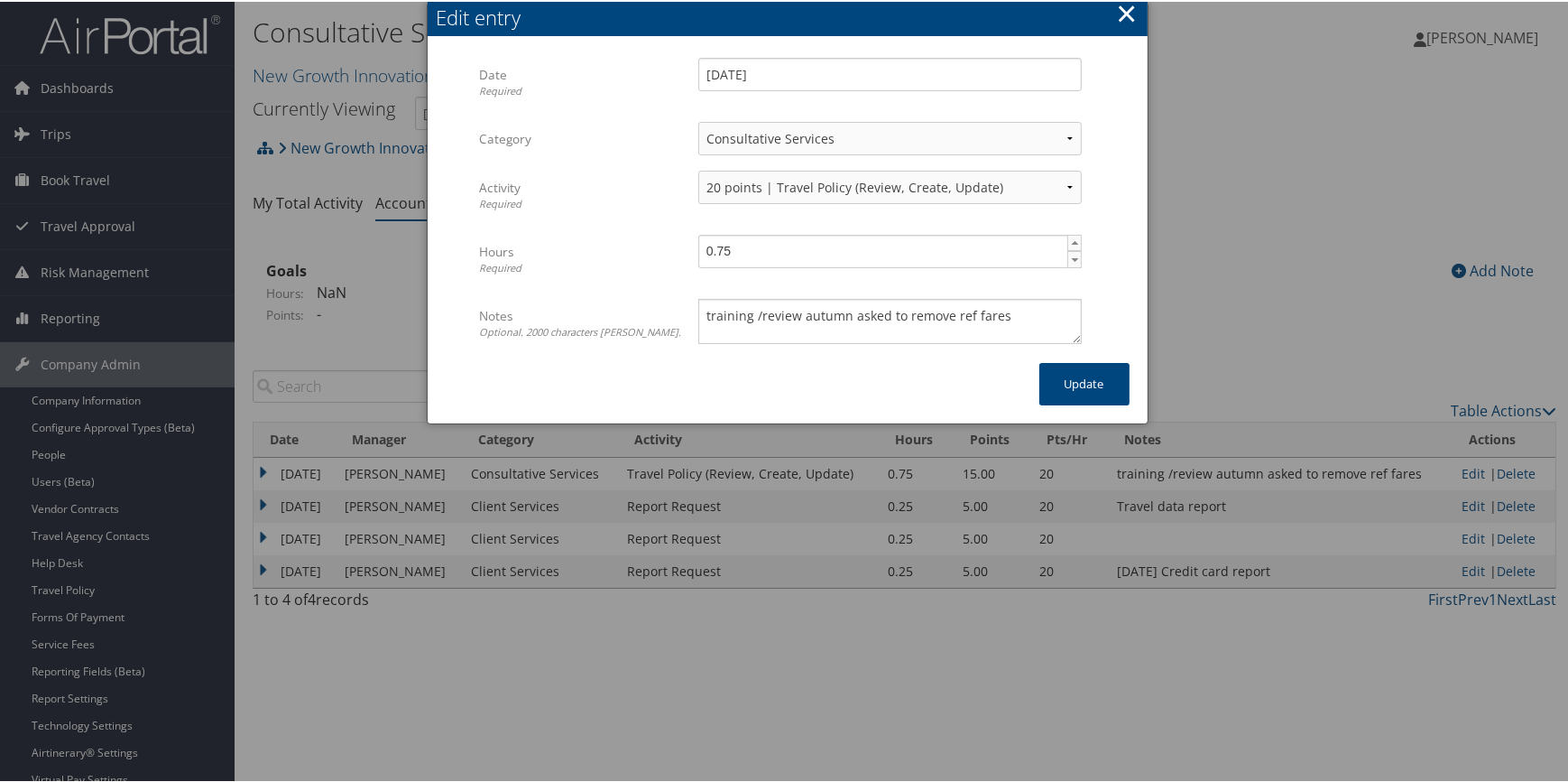
click at [1125, 16] on button "×" at bounding box center [1126, 12] width 21 height 36
